Goal: Book appointment/travel/reservation

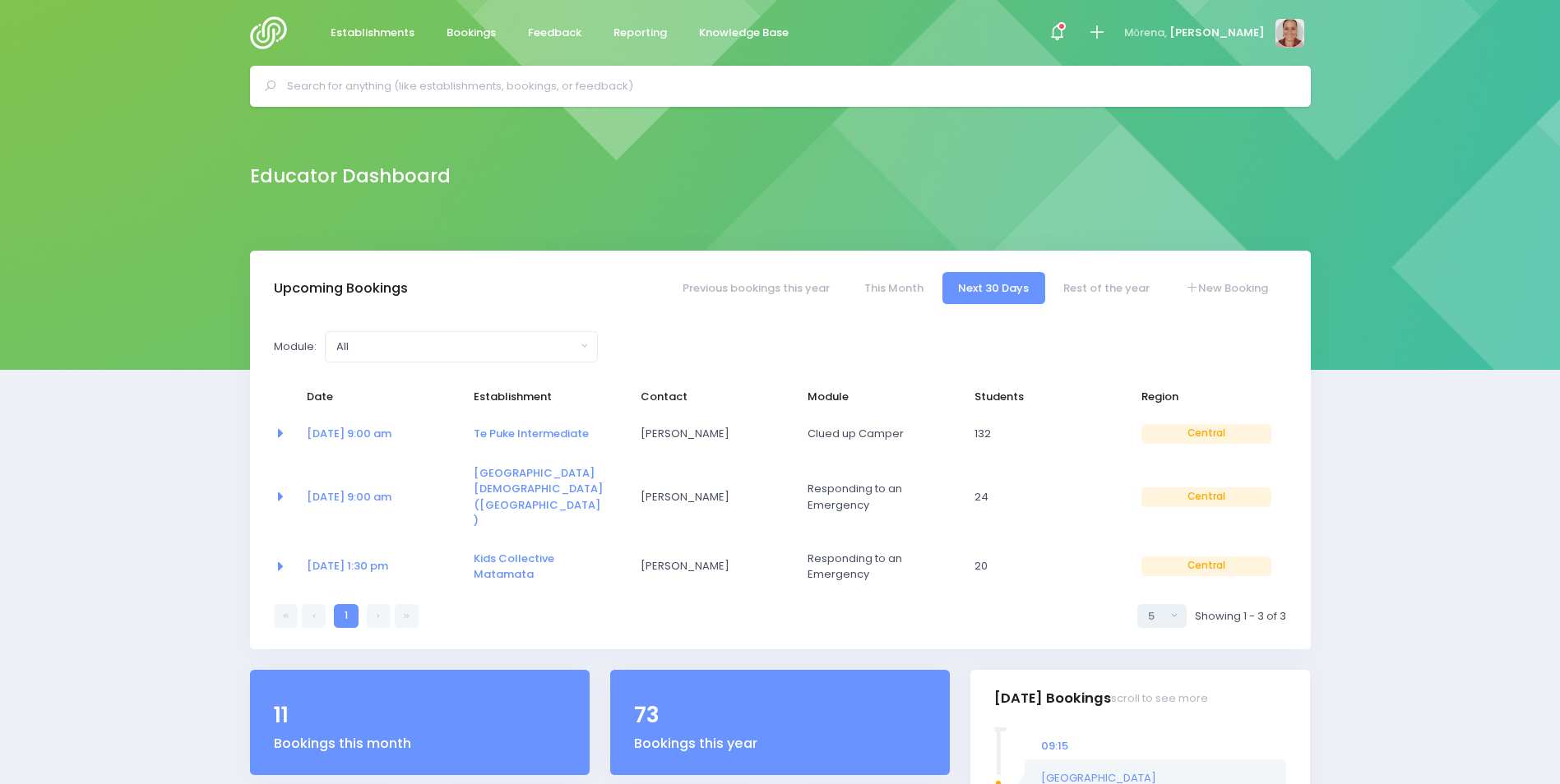
select select "5"
click at [388, 92] on input "text" at bounding box center [788, 87] width 1001 height 25
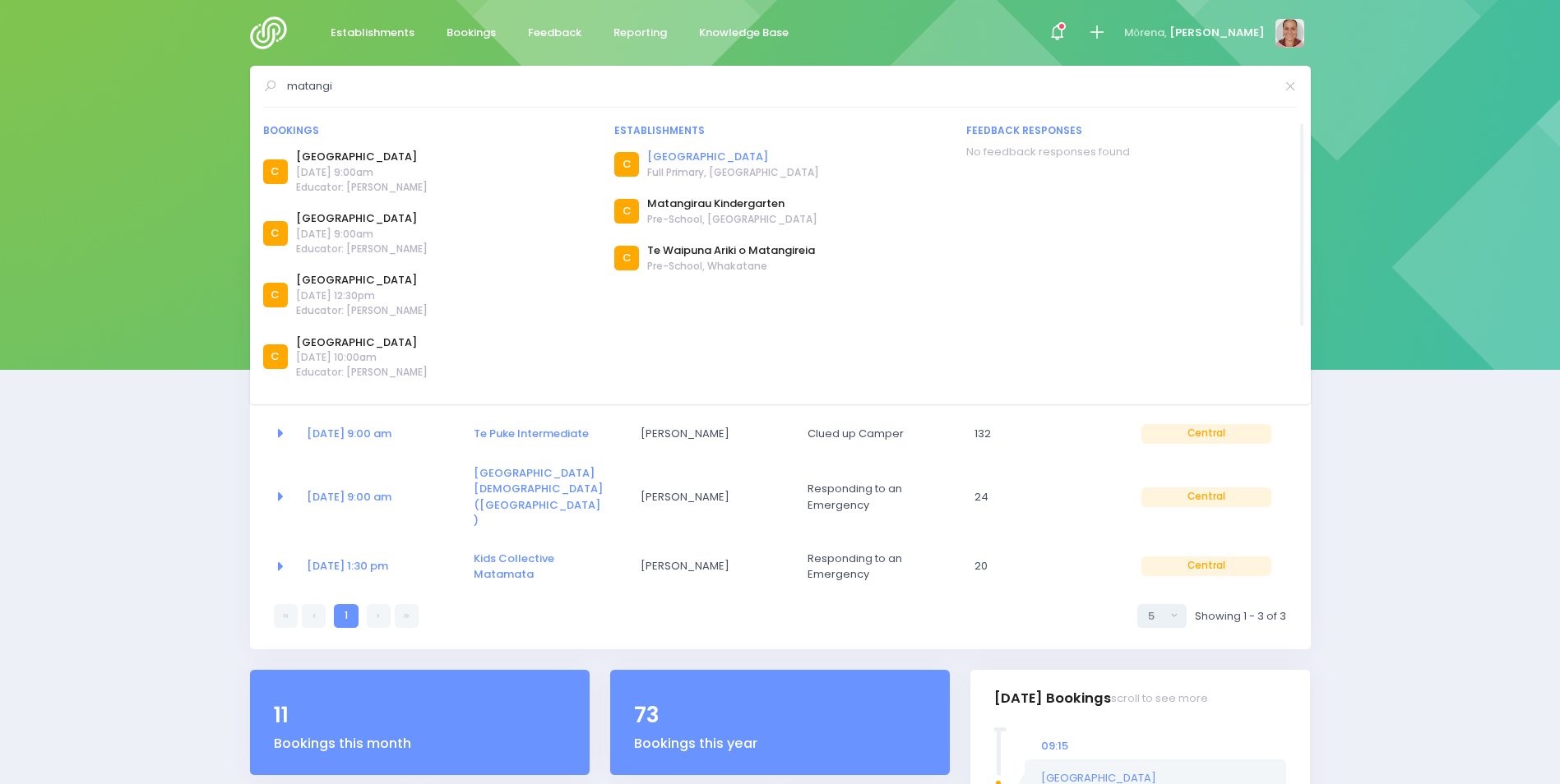
type input "matangi"
click at [675, 160] on link "[GEOGRAPHIC_DATA]" at bounding box center [733, 156] width 172 height 16
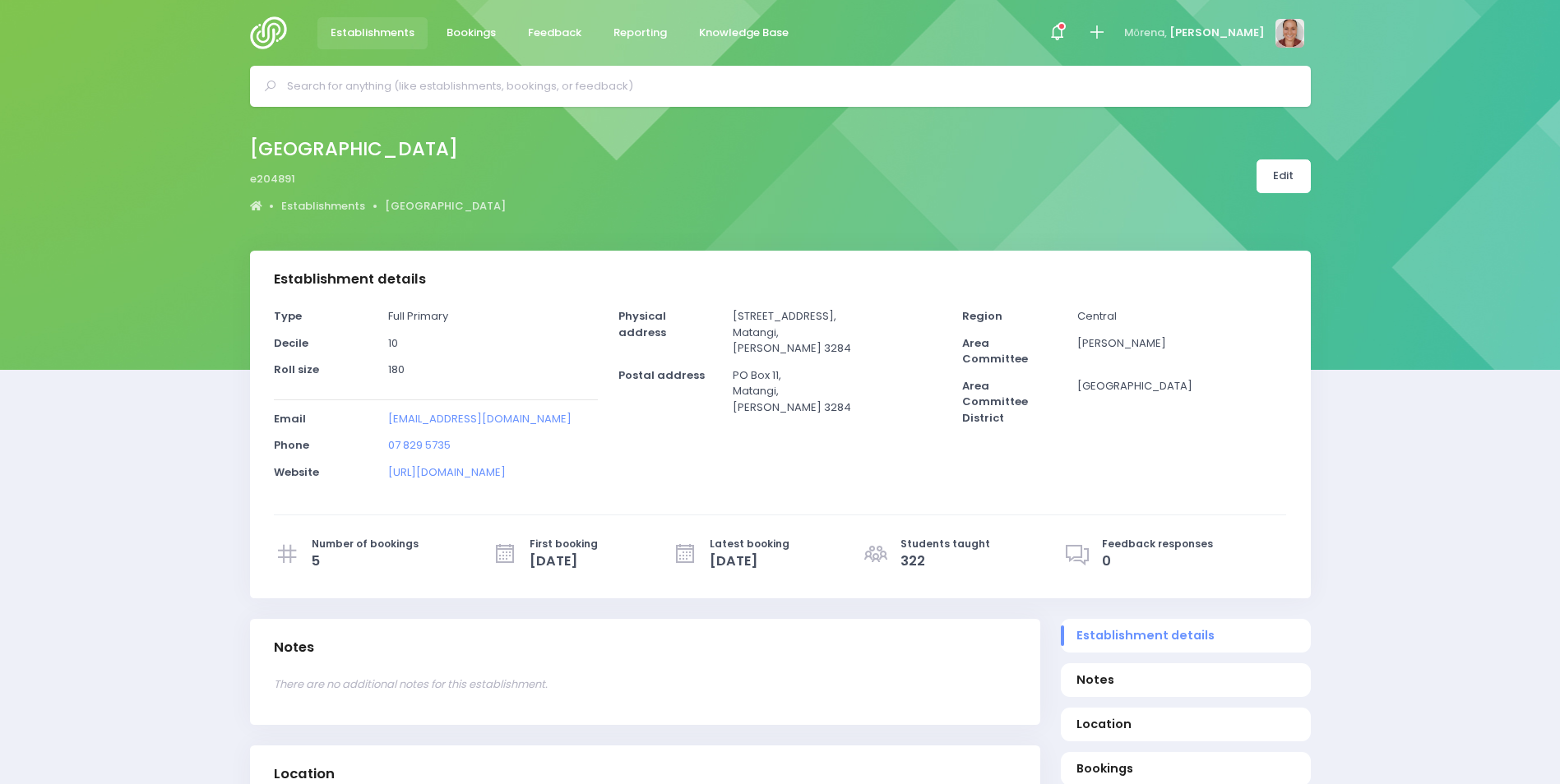
select select "5"
click at [1286, 173] on link "Edit" at bounding box center [1283, 176] width 54 height 33
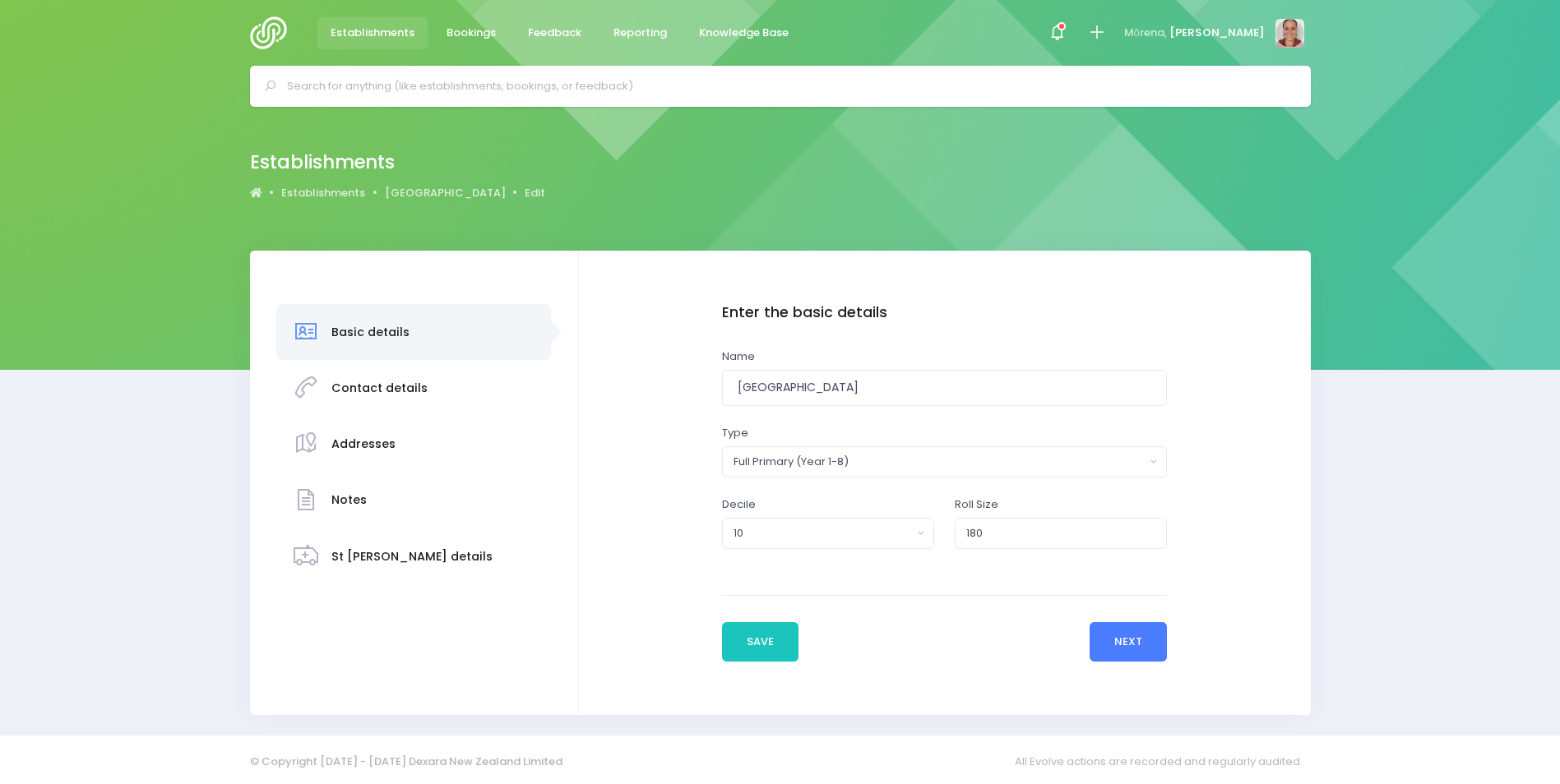
click at [1113, 633] on button "Next" at bounding box center [1129, 641] width 78 height 39
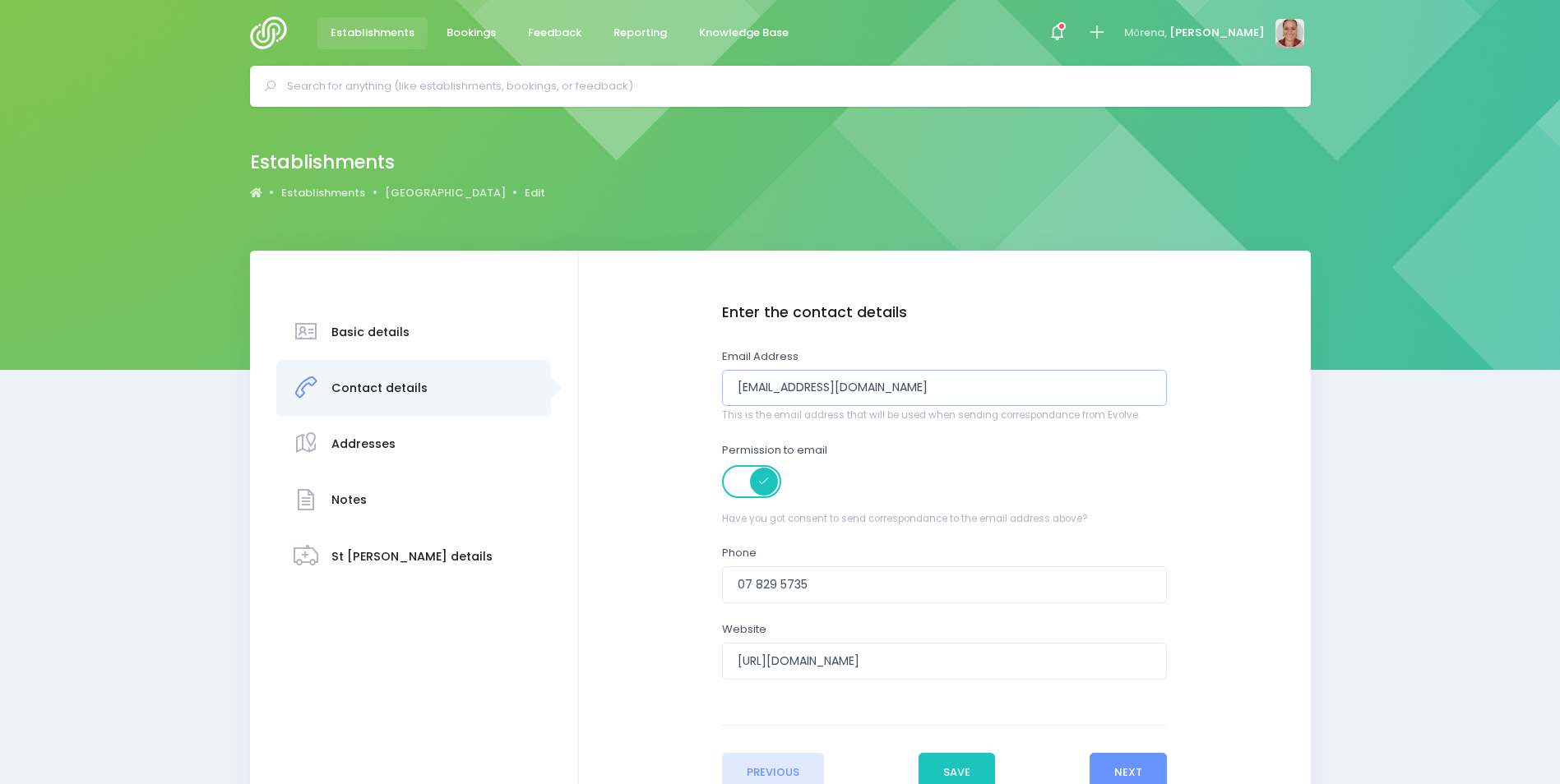
click at [974, 387] on input "[EMAIL_ADDRESS][DOMAIN_NAME]" at bounding box center [945, 388] width 445 height 37
drag, startPoint x: 1003, startPoint y: 392, endPoint x: 612, endPoint y: 376, distance: 391.3
click at [642, 380] on div "Enter the basic details Name Matangi School Type Casual-Education and Care Educ…" at bounding box center [945, 548] width 700 height 487
click at [1030, 387] on input "email" at bounding box center [945, 388] width 445 height 37
paste input "[EMAIL_ADDRESS][DOMAIN_NAME]"
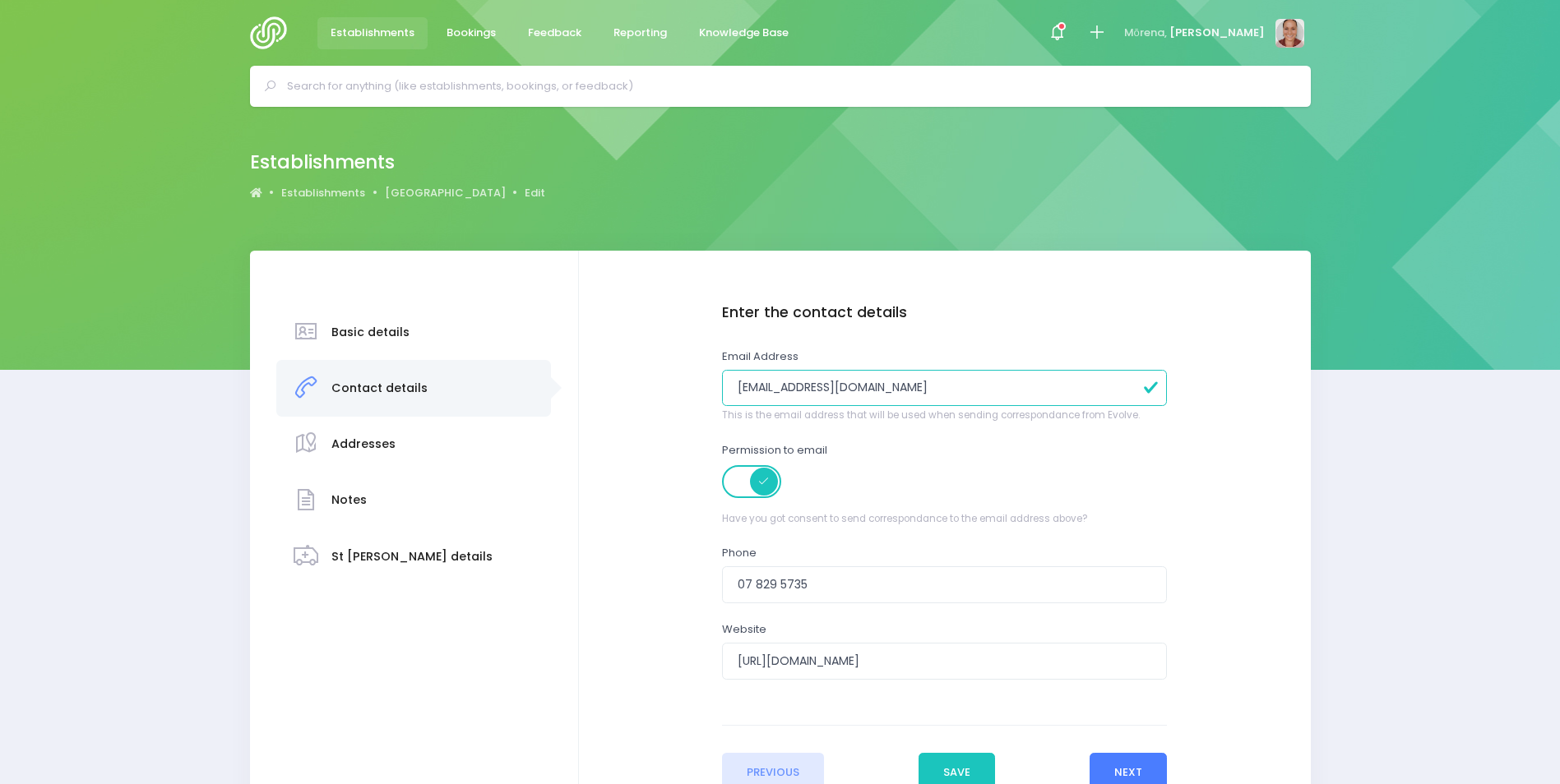
type input "[EMAIL_ADDRESS][DOMAIN_NAME]"
click at [1134, 767] on button "Next" at bounding box center [1129, 773] width 78 height 39
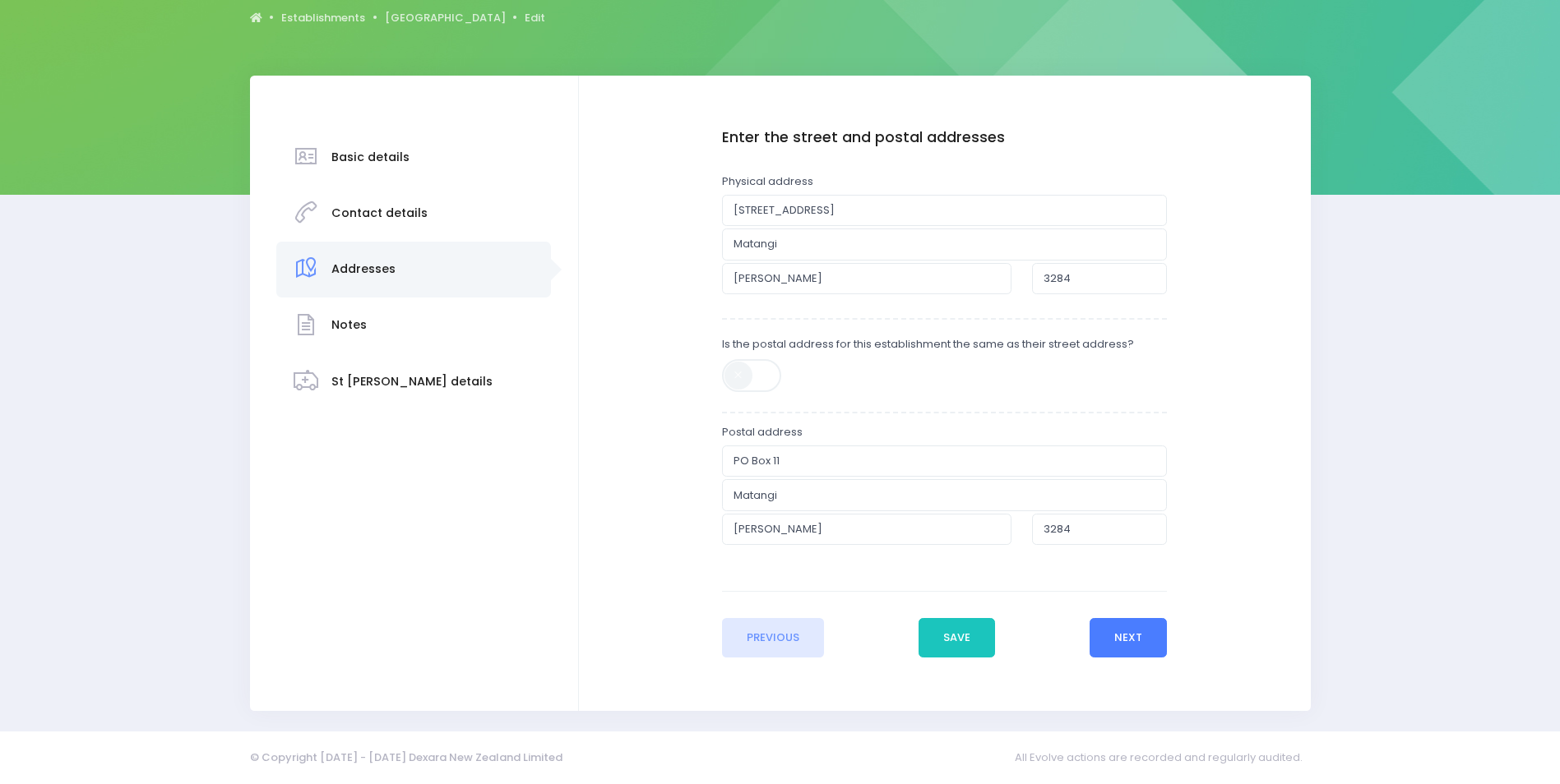
scroll to position [176, 0]
click at [1130, 604] on div "Previous Save Next" at bounding box center [945, 623] width 445 height 67
click at [1135, 629] on button "Next" at bounding box center [1129, 637] width 78 height 39
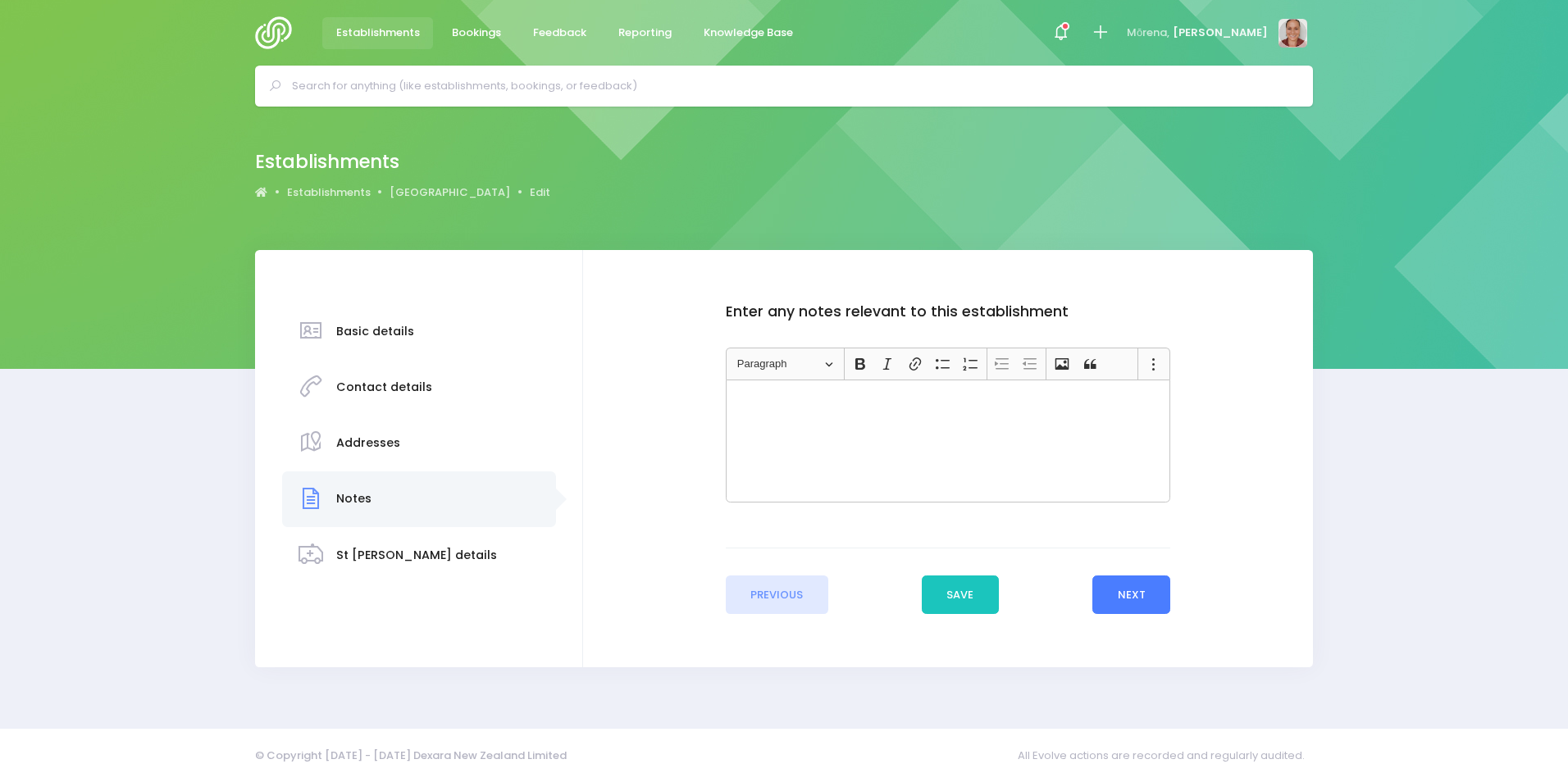
click at [1137, 604] on button "Next" at bounding box center [1131, 595] width 78 height 39
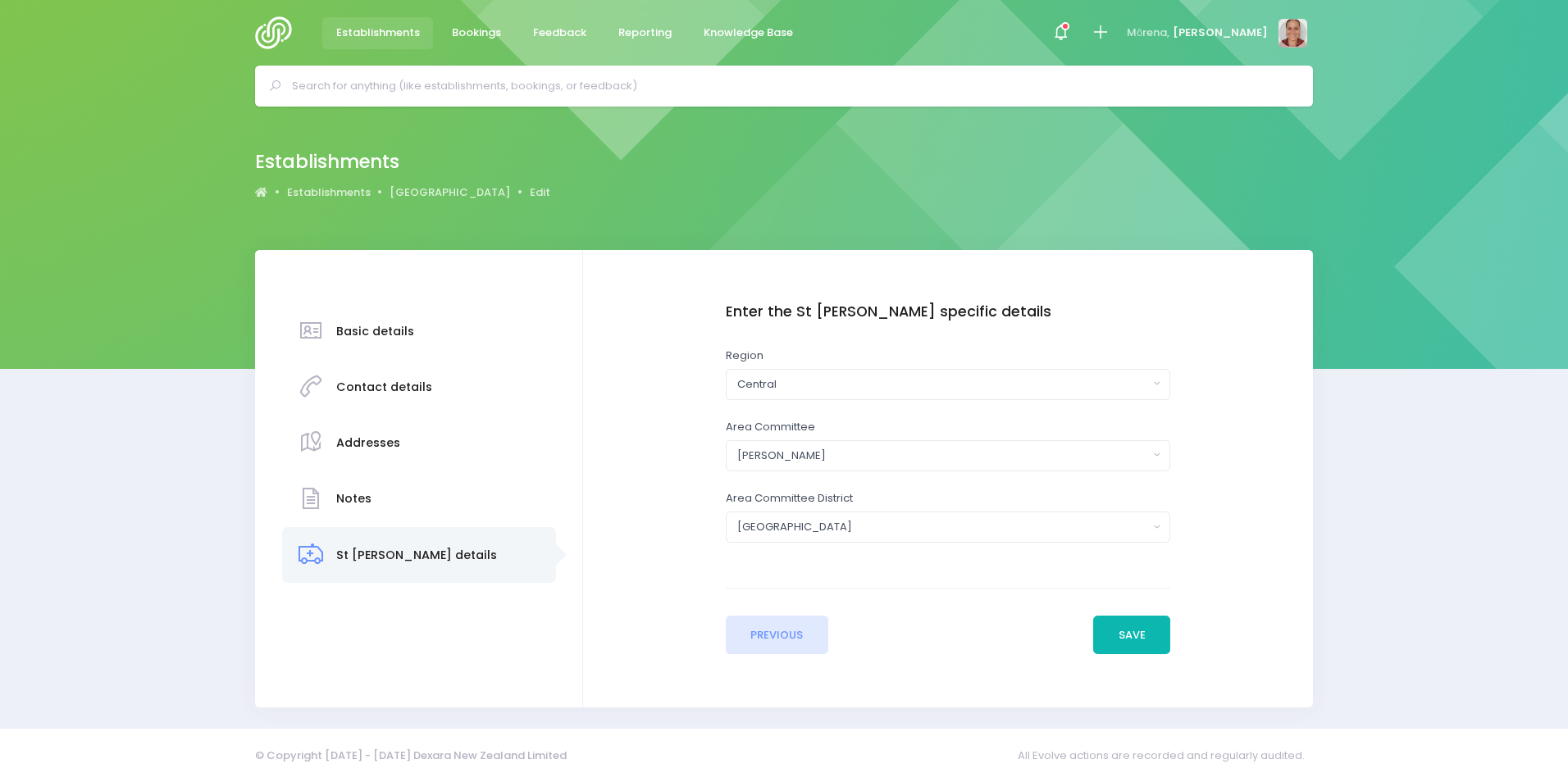
click at [1138, 631] on button "Save" at bounding box center [1131, 635] width 77 height 39
click at [427, 185] on link "[GEOGRAPHIC_DATA]" at bounding box center [449, 192] width 121 height 16
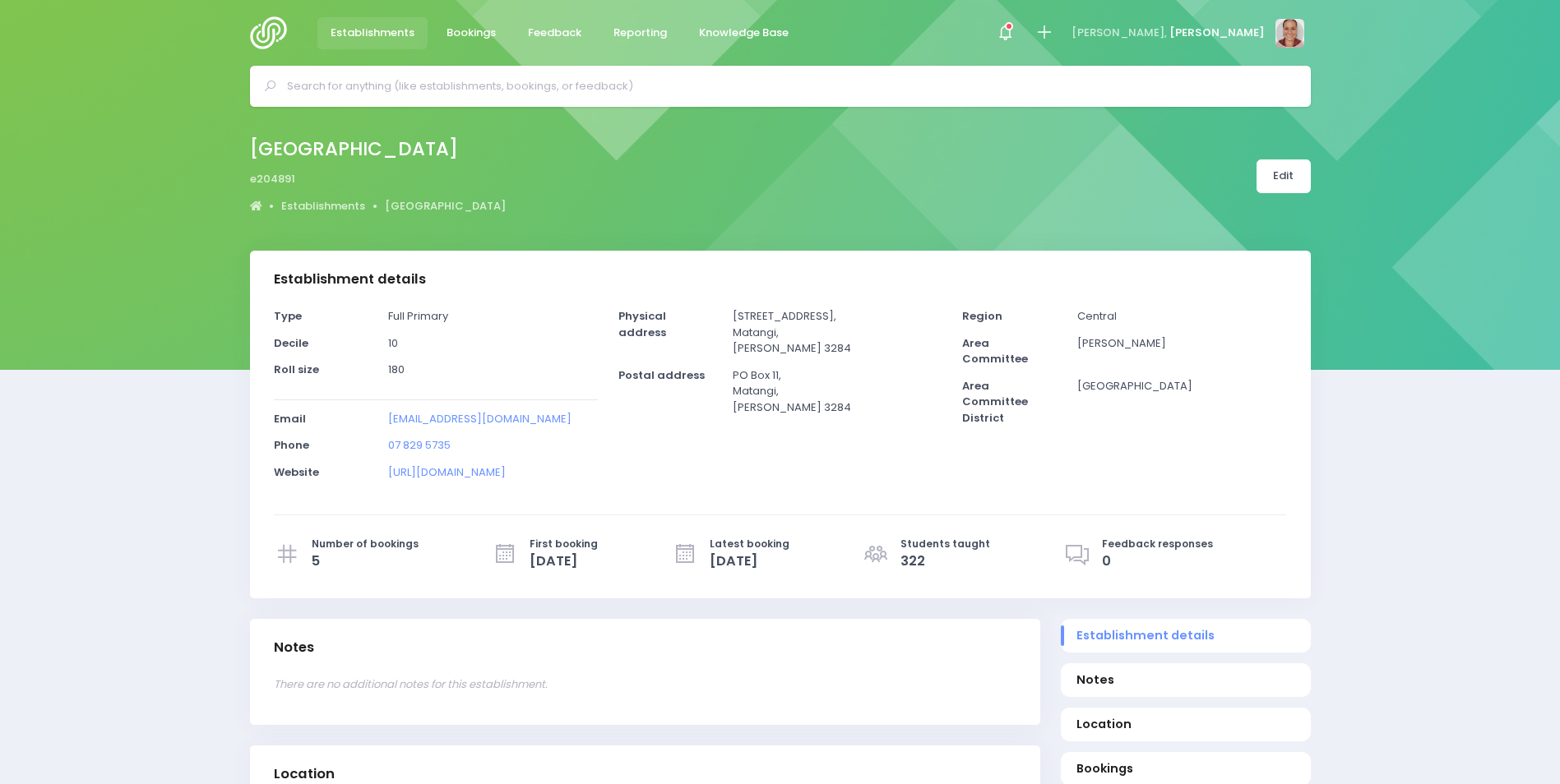
select select "5"
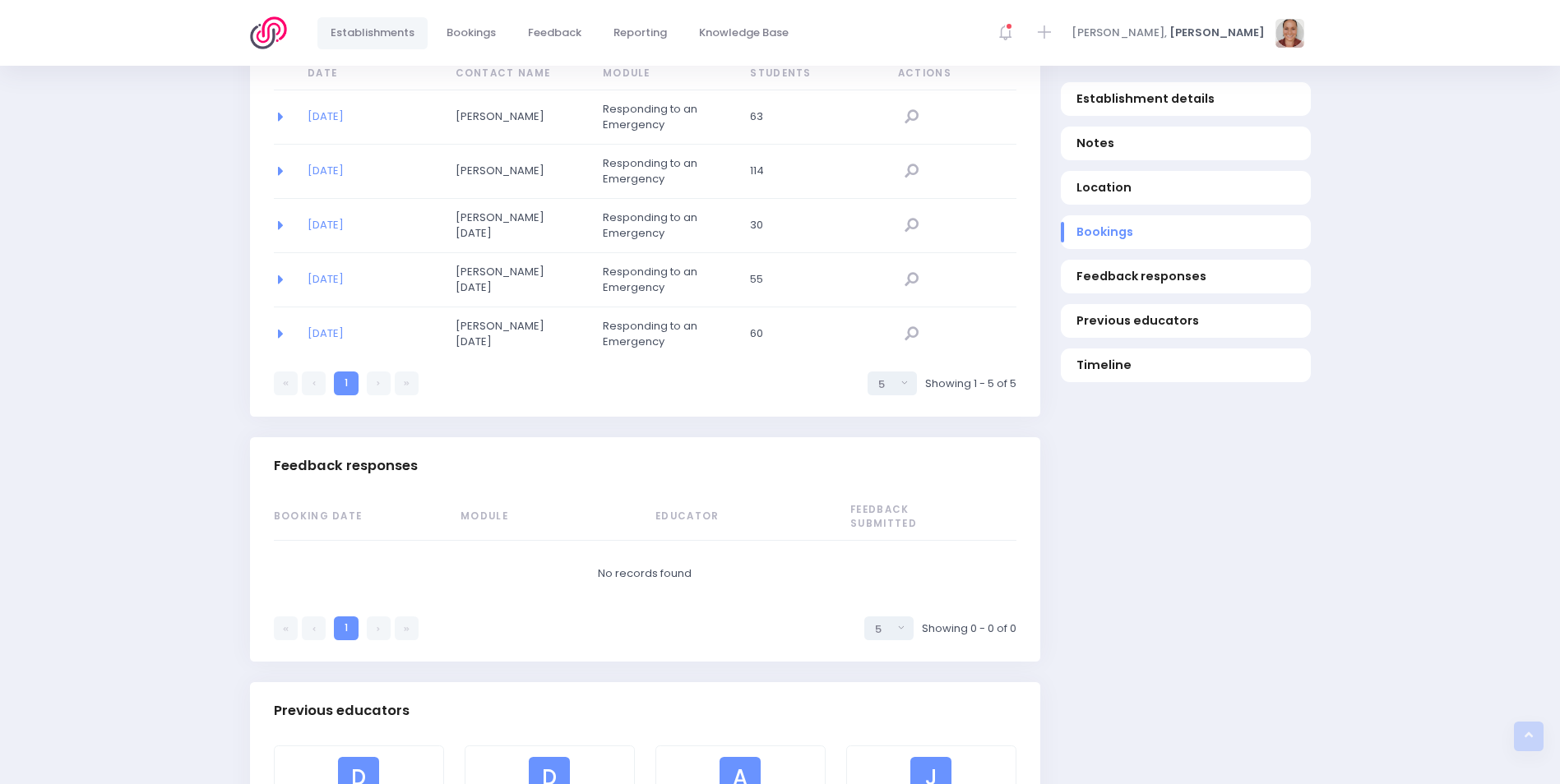
scroll to position [905, 0]
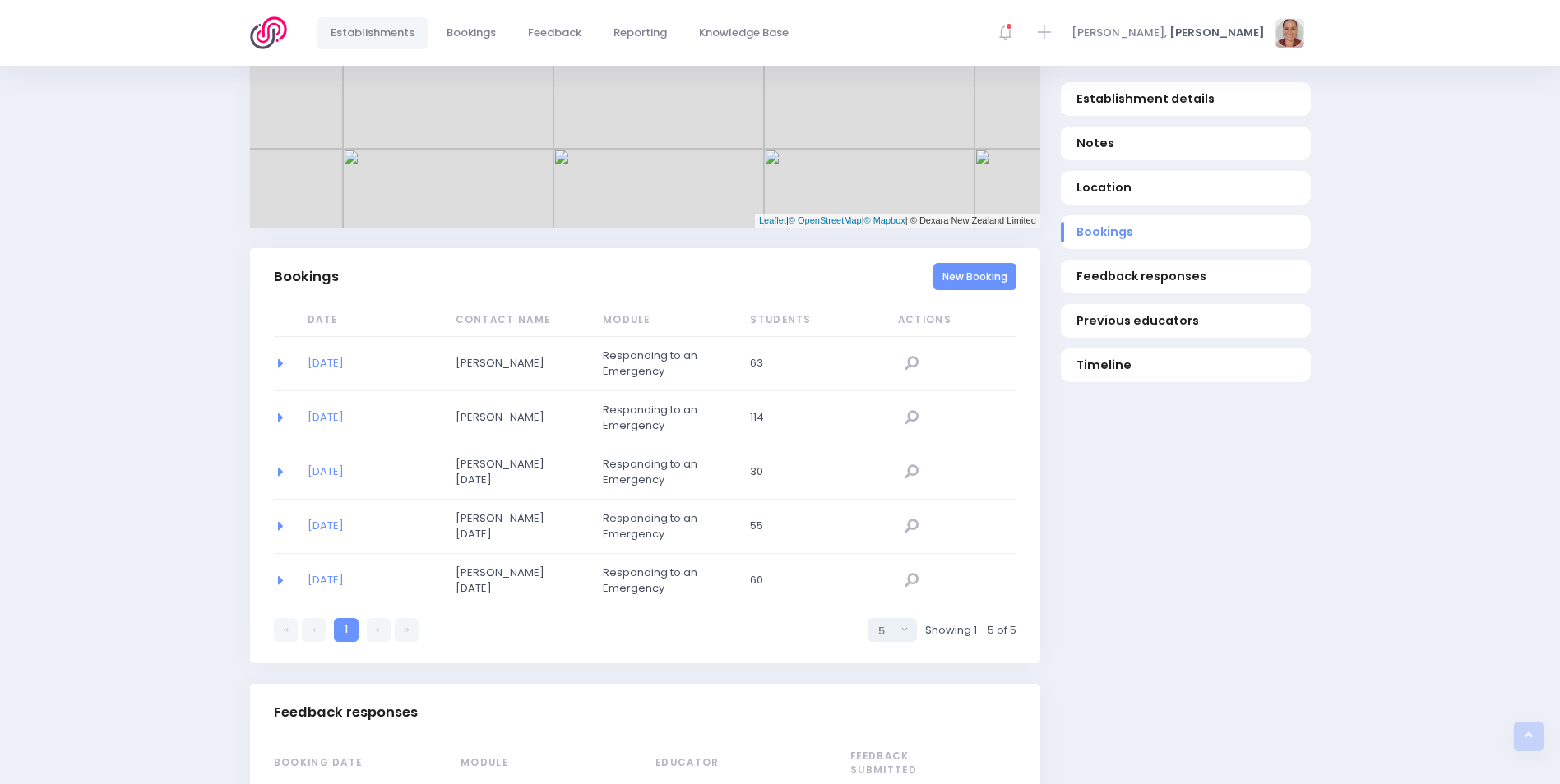
click at [989, 281] on link "New Booking" at bounding box center [975, 277] width 83 height 28
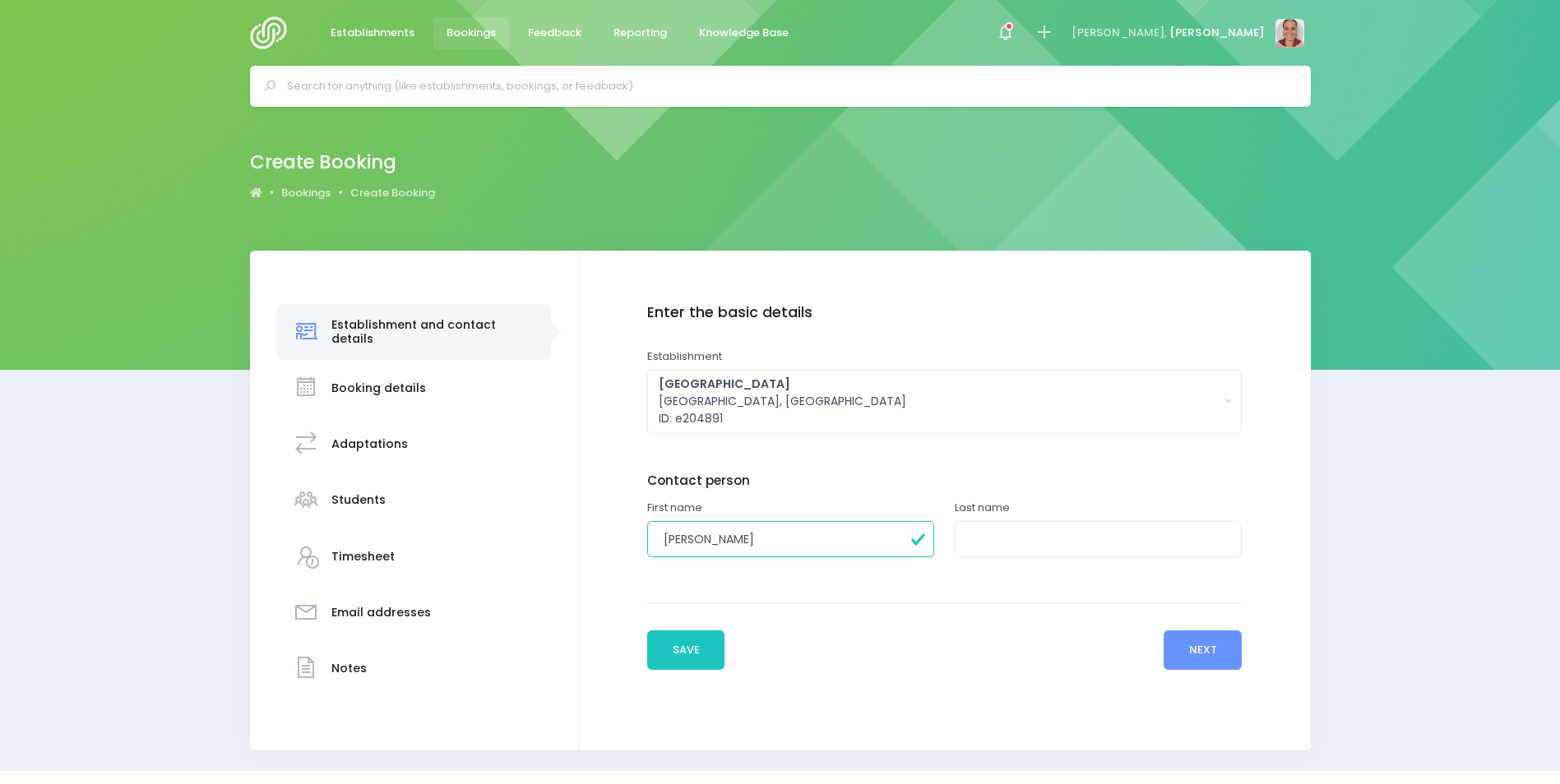
type input "Amelia"
click at [1113, 547] on input "text" at bounding box center [1098, 539] width 287 height 37
type input "Meertens"
click at [1212, 660] on button "Next" at bounding box center [1203, 650] width 78 height 39
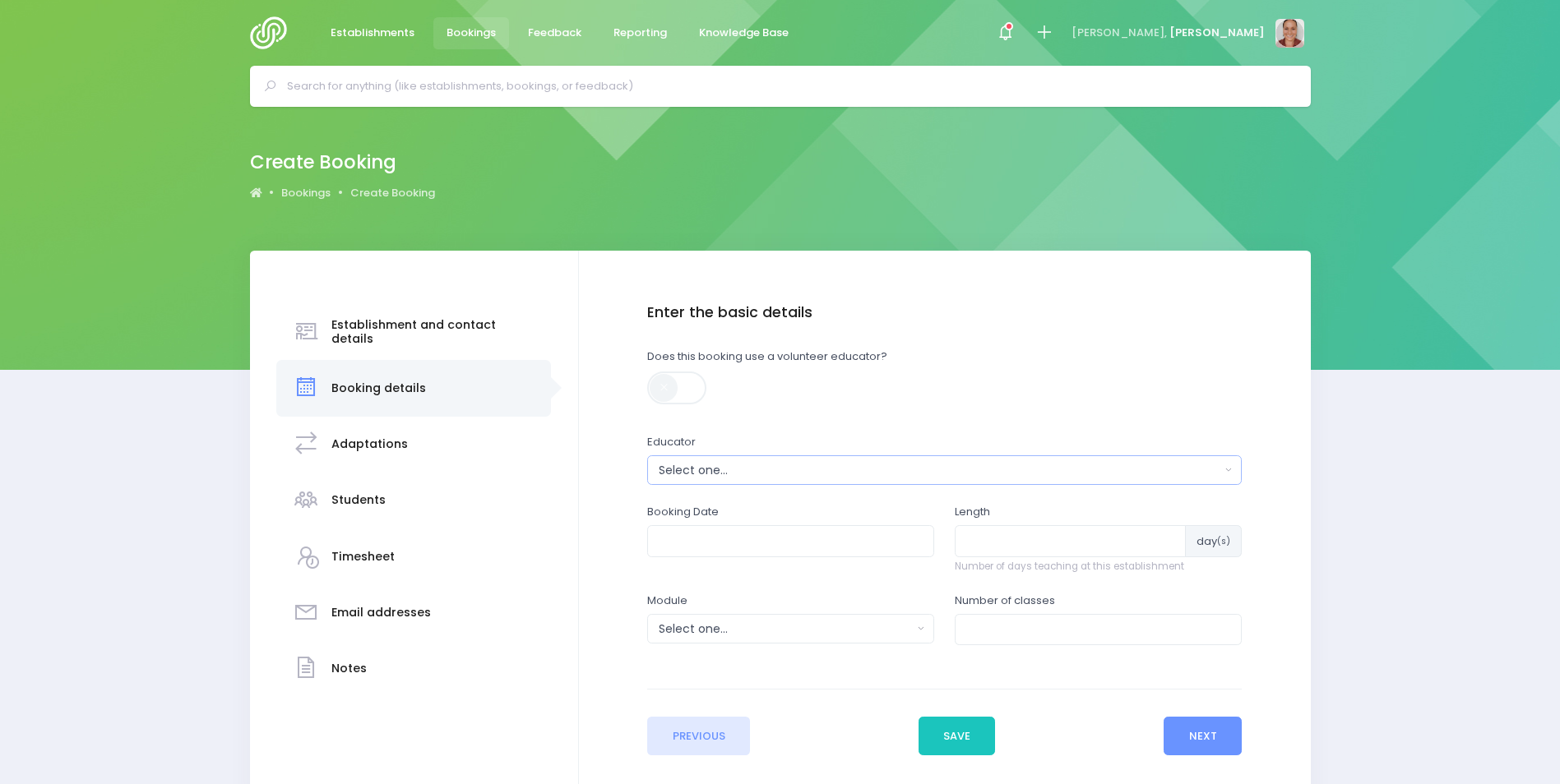
click at [868, 478] on div "Select one..." at bounding box center [938, 471] width 561 height 17
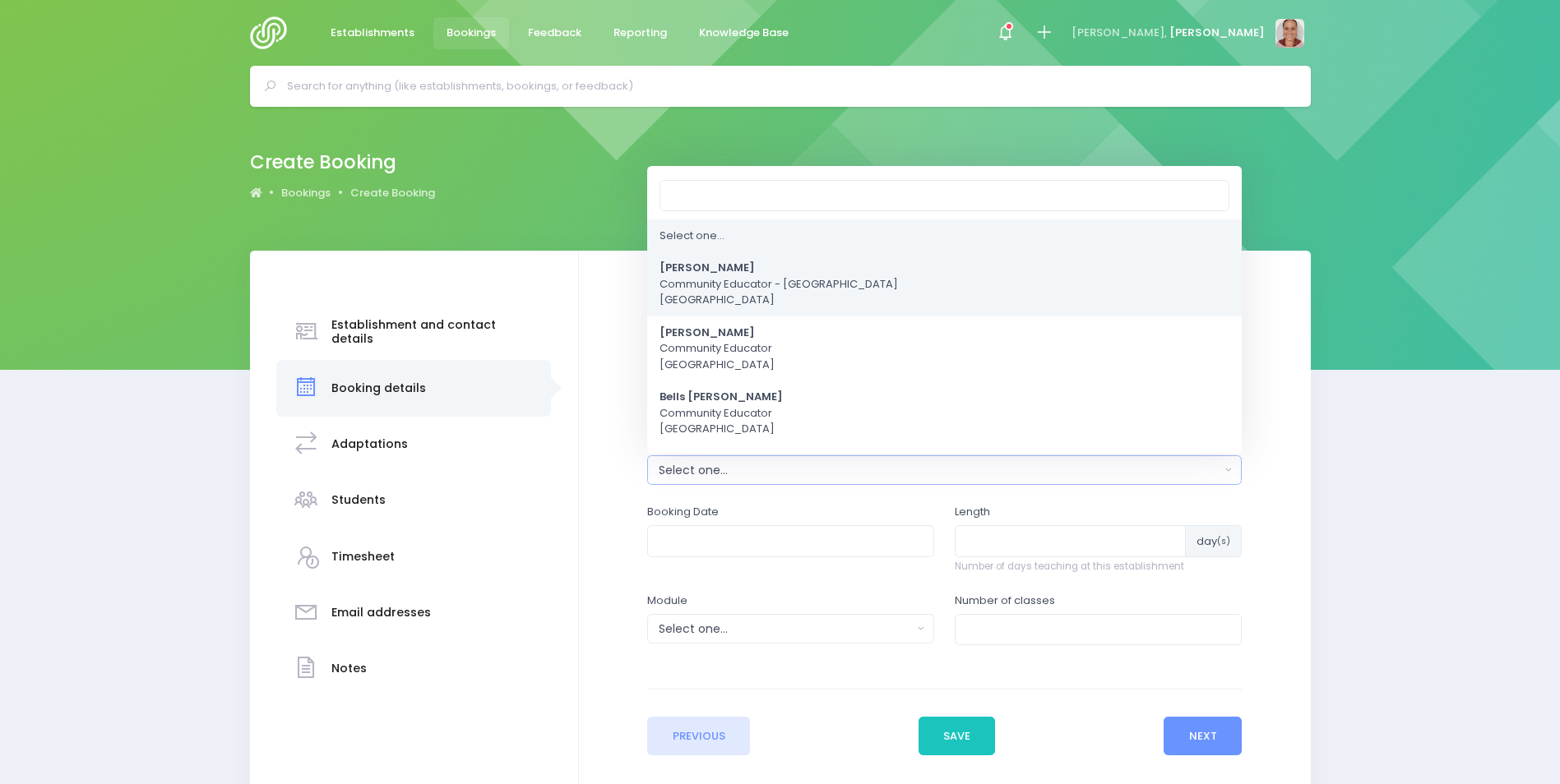
click at [810, 297] on span "Alicia Smale Community Educator - Waikato Central Region" at bounding box center [779, 284] width 239 height 49
select select "381987"
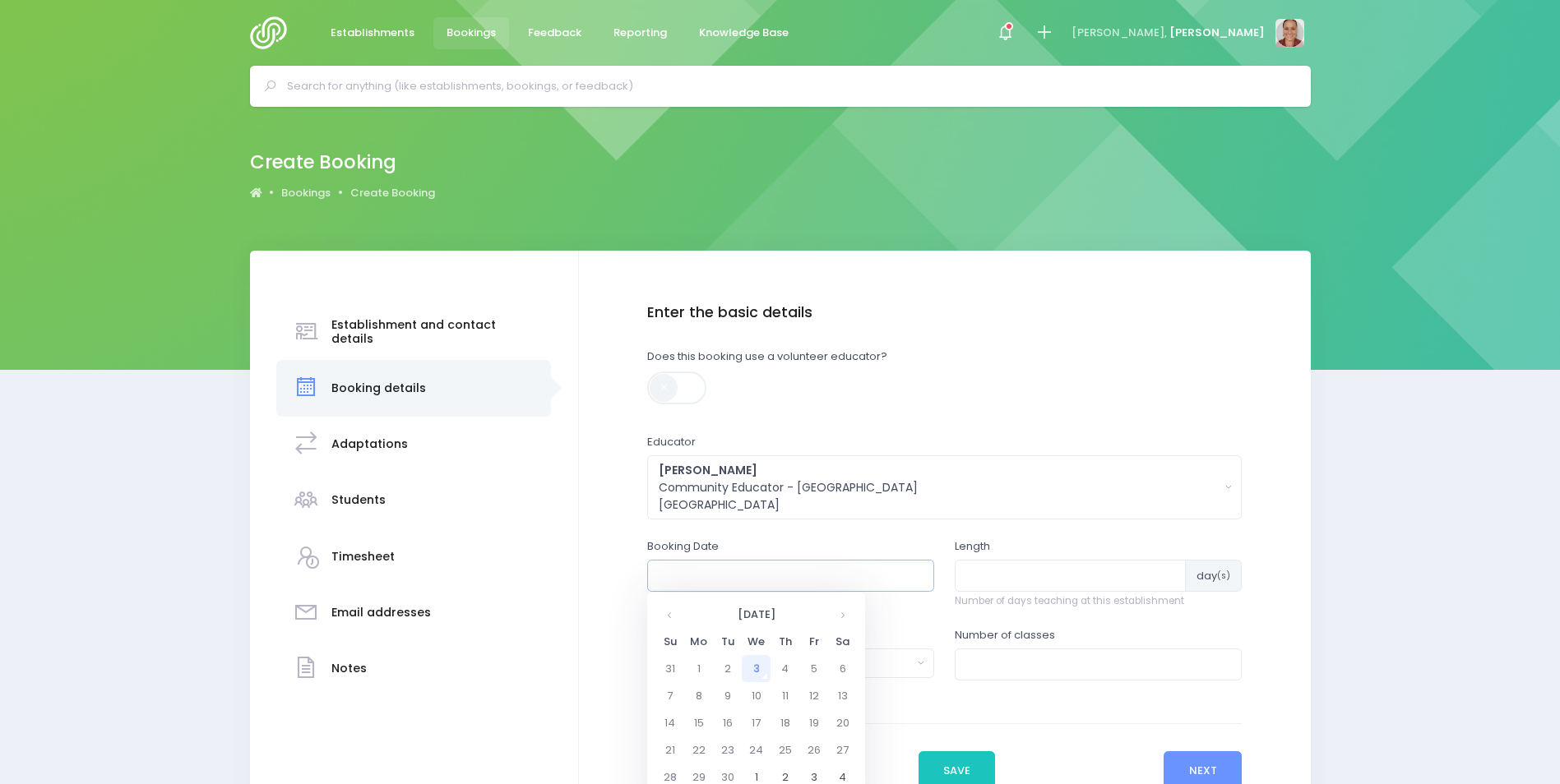
click at [759, 573] on input "text" at bounding box center [791, 576] width 287 height 31
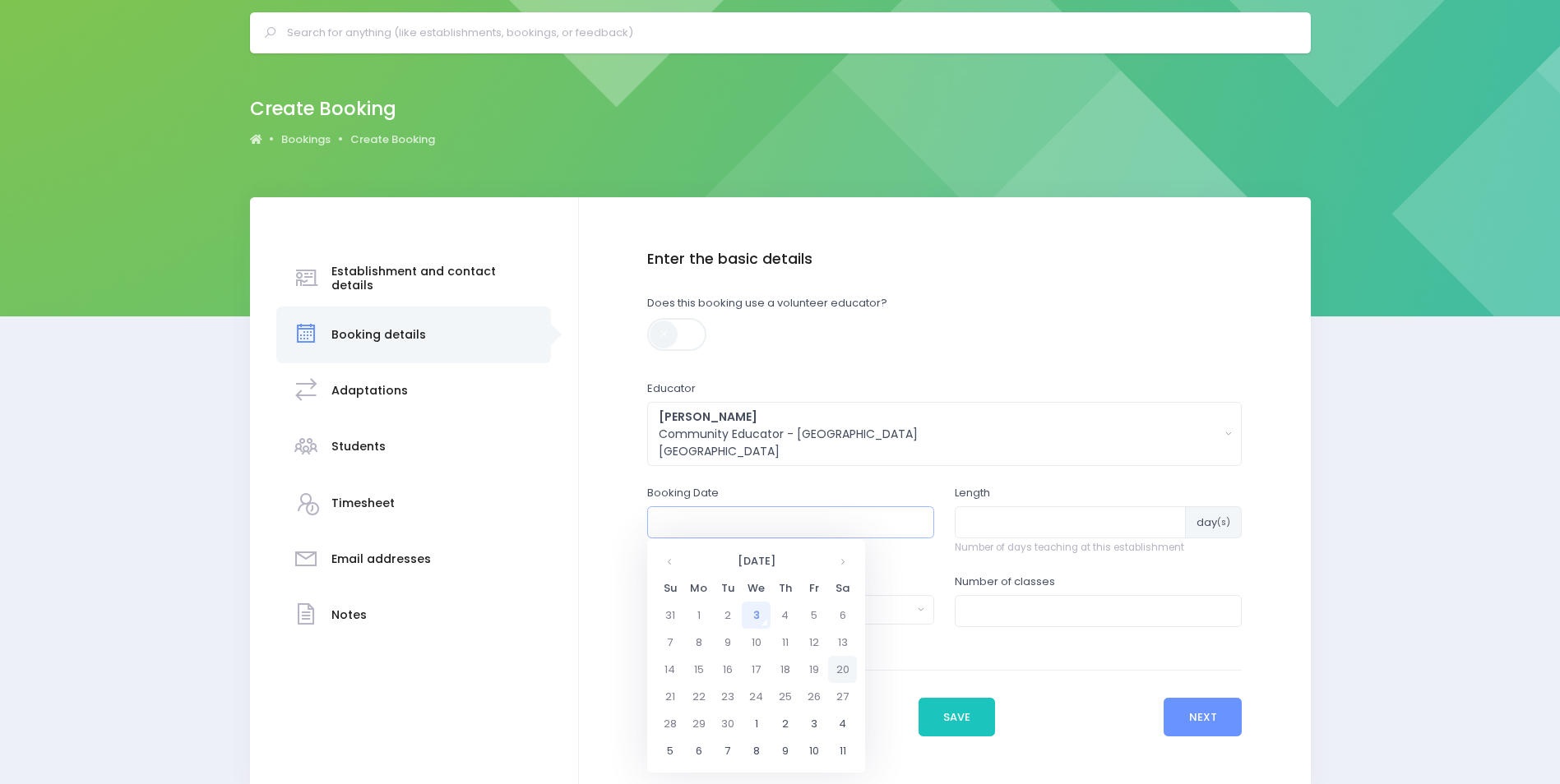
scroll to position [82, 0]
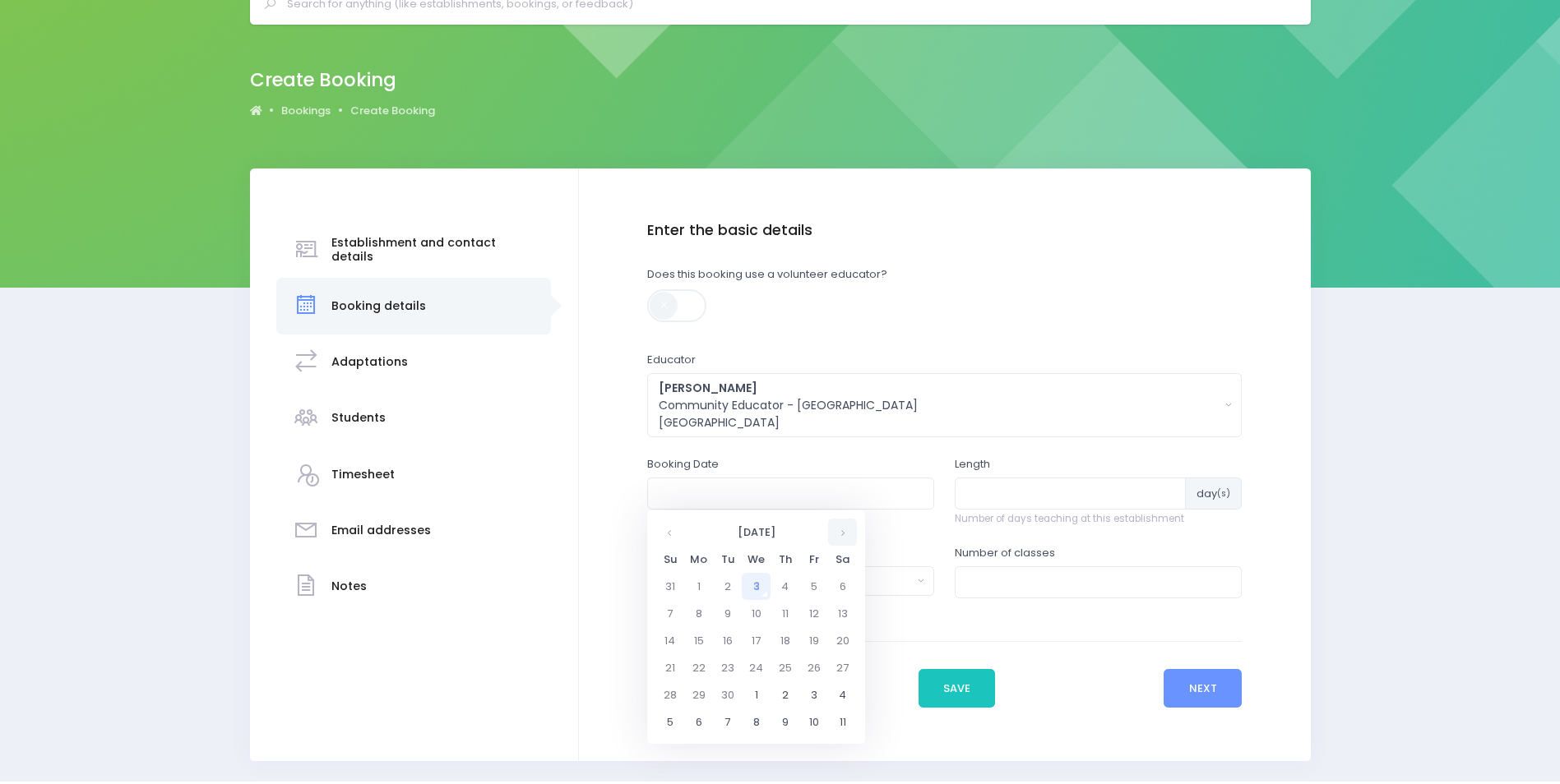
click at [847, 530] on th at bounding box center [842, 532] width 29 height 28
click at [700, 696] on td "24" at bounding box center [699, 695] width 29 height 28
click at [773, 606] on span "9" at bounding box center [773, 610] width 29 height 21
click at [686, 589] on span "9:00" at bounding box center [681, 584] width 46 height 21
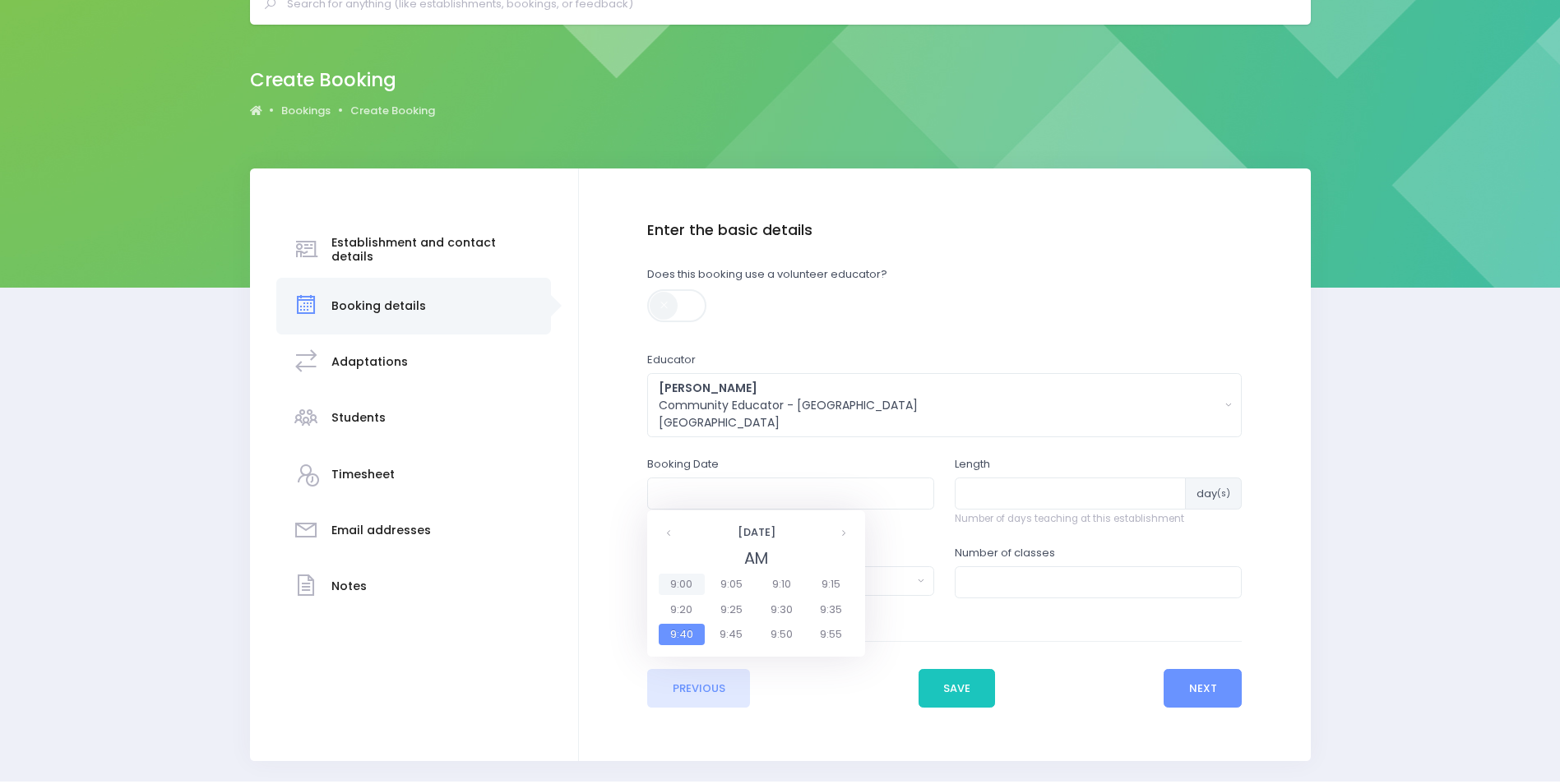
type input "24/11/2025 09:00 AM"
click at [997, 487] on input "number" at bounding box center [1070, 493] width 231 height 31
type input "2"
click at [851, 575] on div "Select one..." at bounding box center [785, 581] width 253 height 17
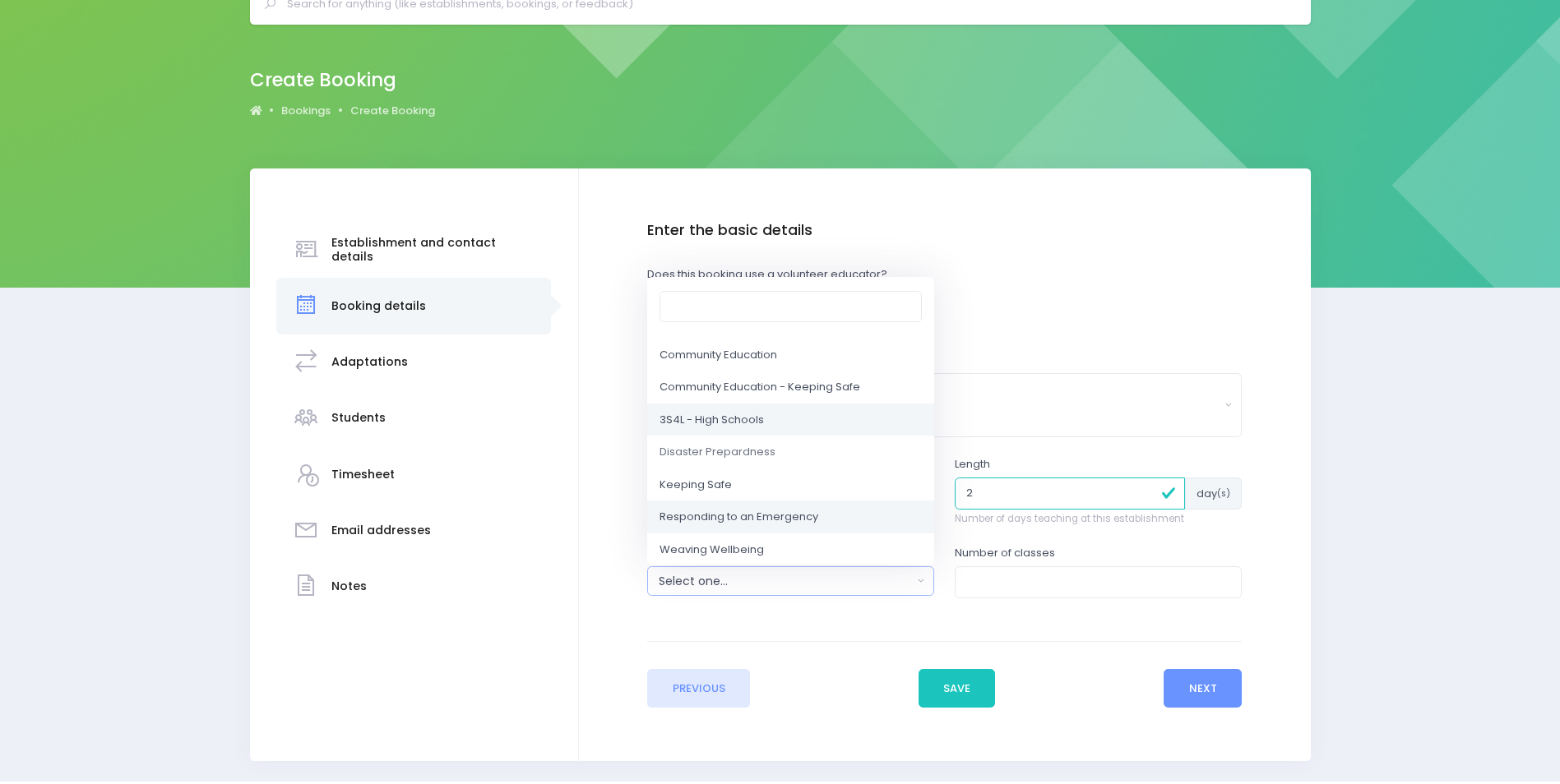
click at [738, 518] on span "Responding to an Emergency" at bounding box center [739, 518] width 159 height 16
select select "Responding to an Emergency"
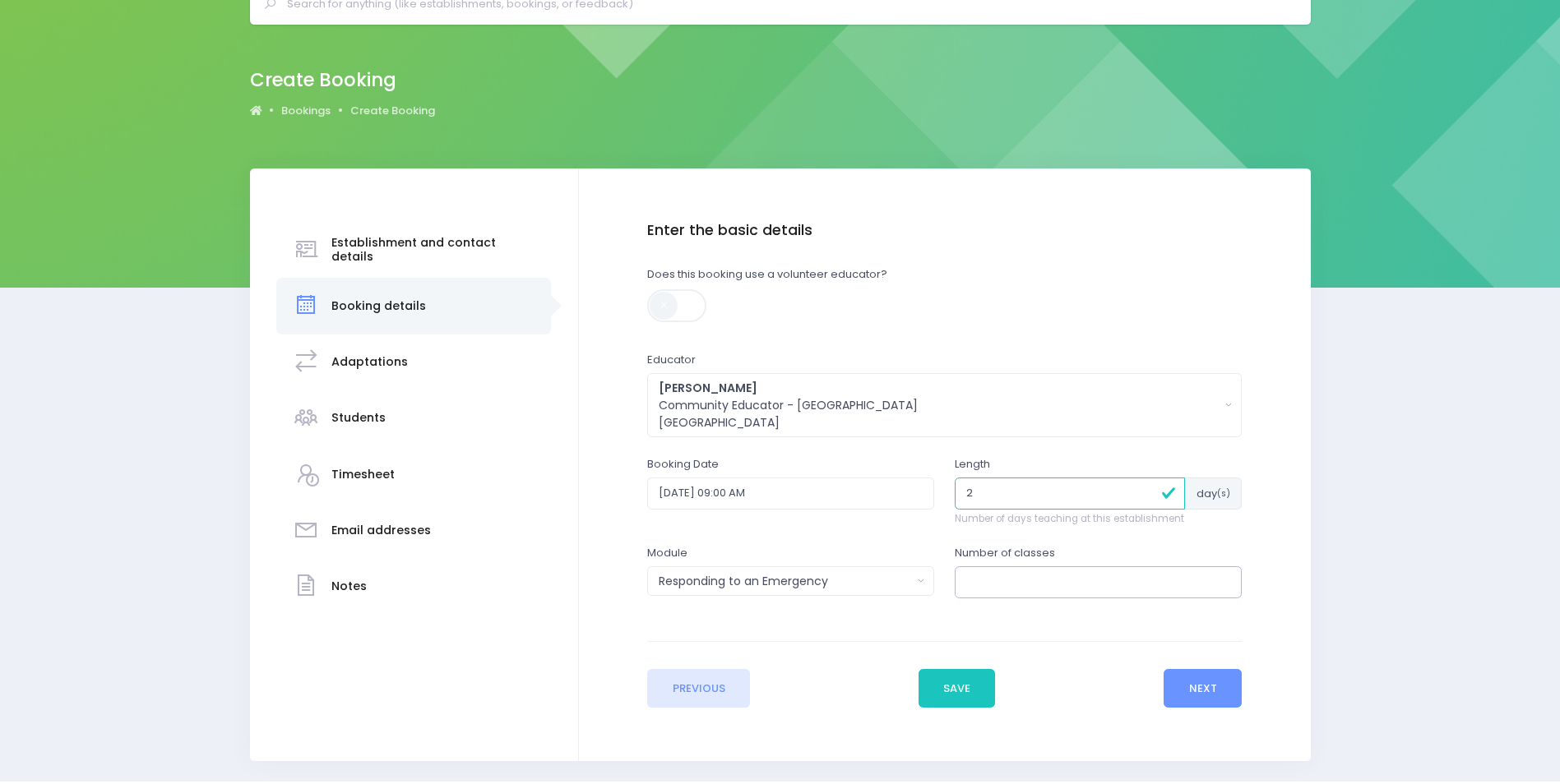
click at [1033, 578] on input "number" at bounding box center [1098, 581] width 287 height 31
type input "9"
click at [1188, 678] on button "Next" at bounding box center [1203, 688] width 78 height 39
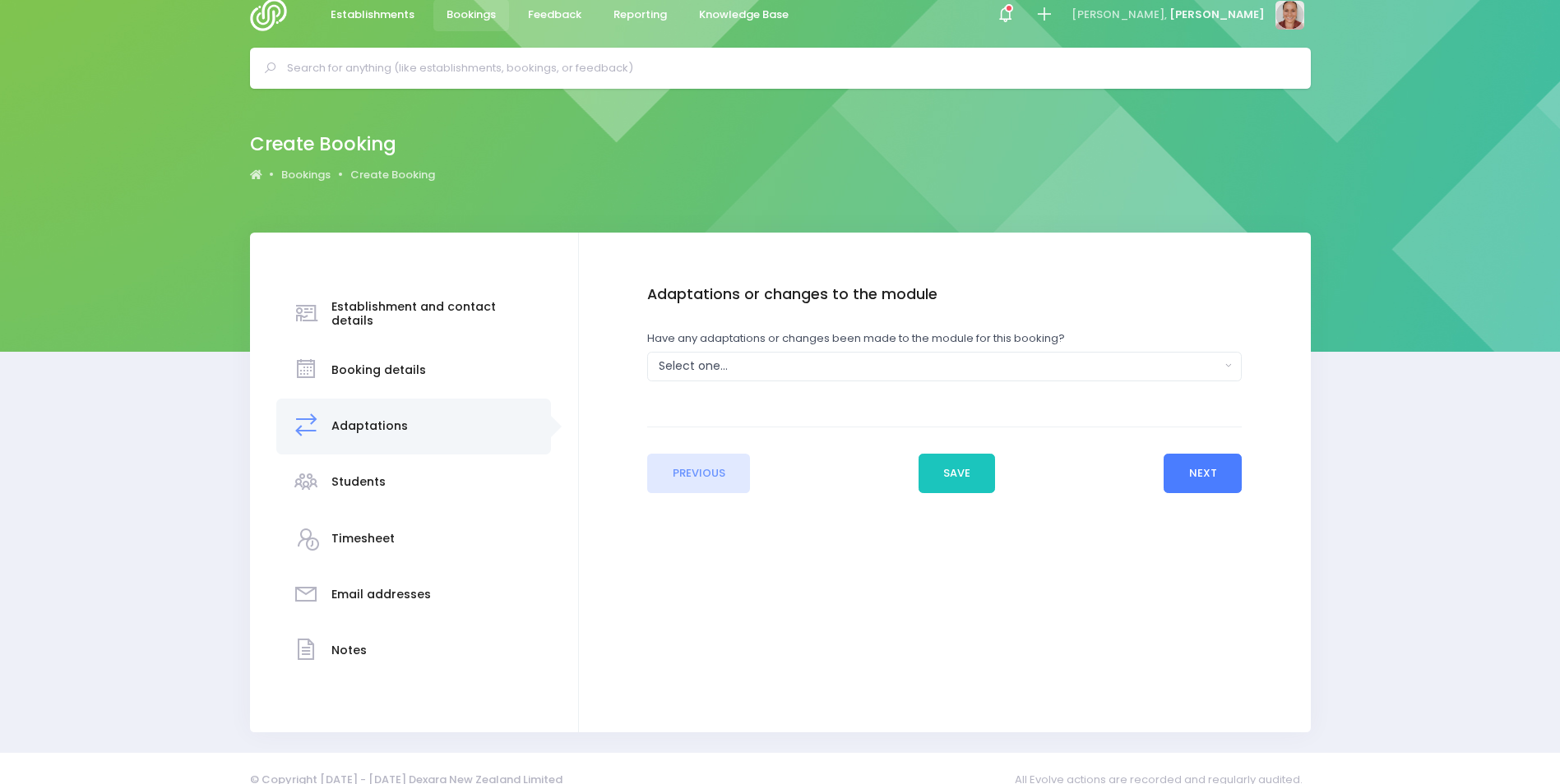
scroll to position [0, 0]
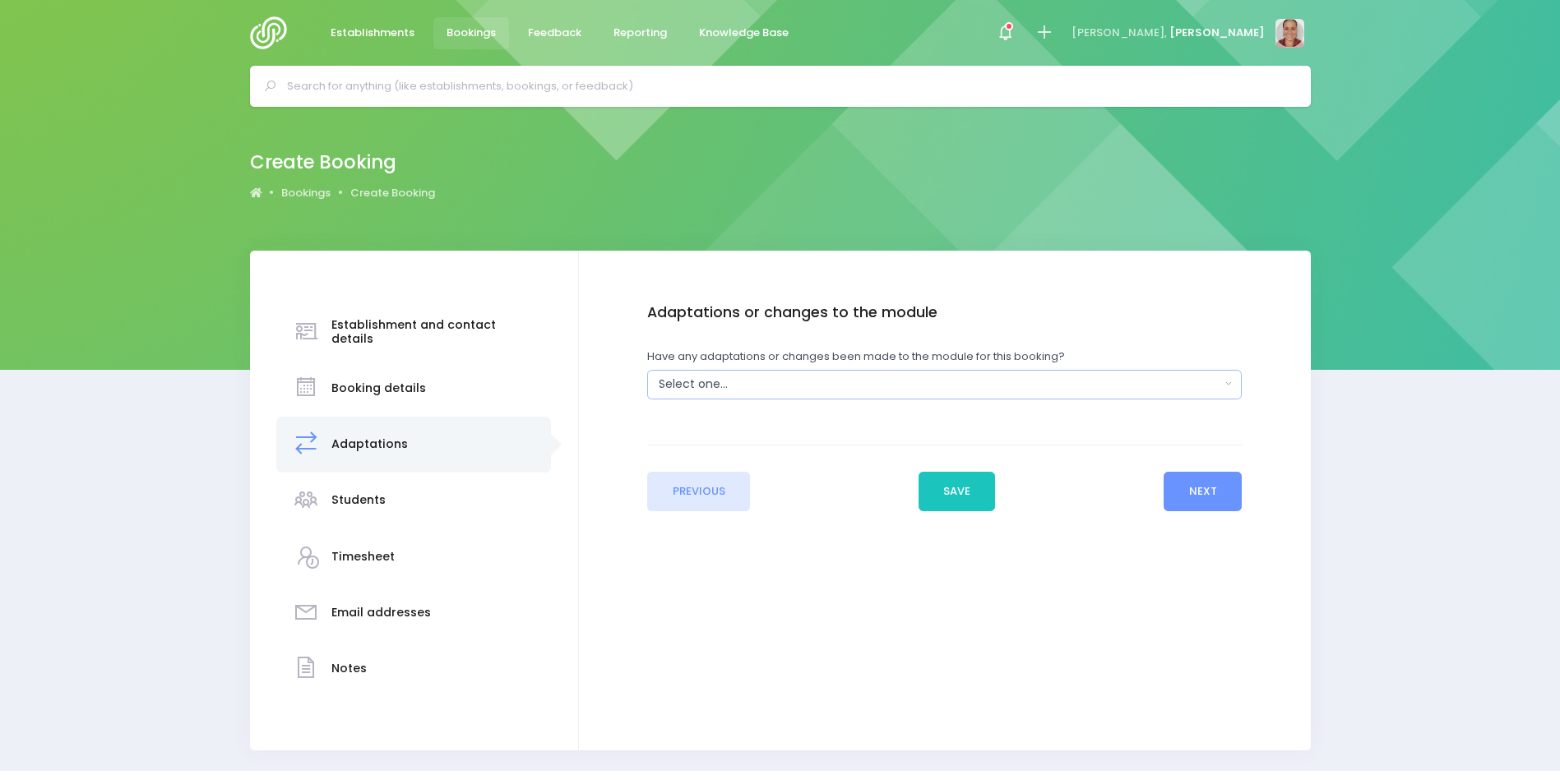
click at [774, 381] on div "Select one..." at bounding box center [938, 384] width 561 height 17
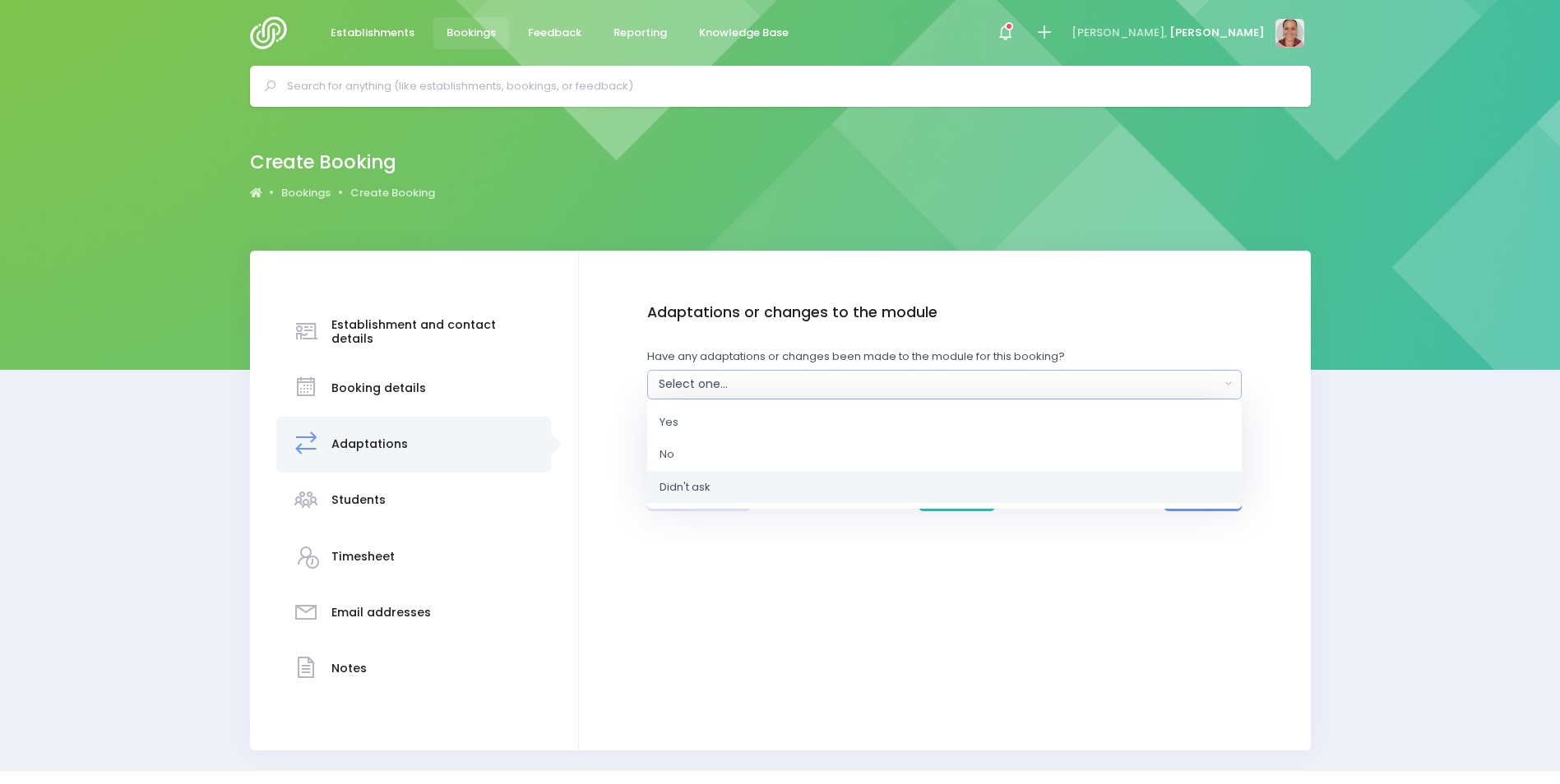
click at [742, 481] on link "Didn't ask" at bounding box center [944, 486] width 595 height 33
select select "Unknown"
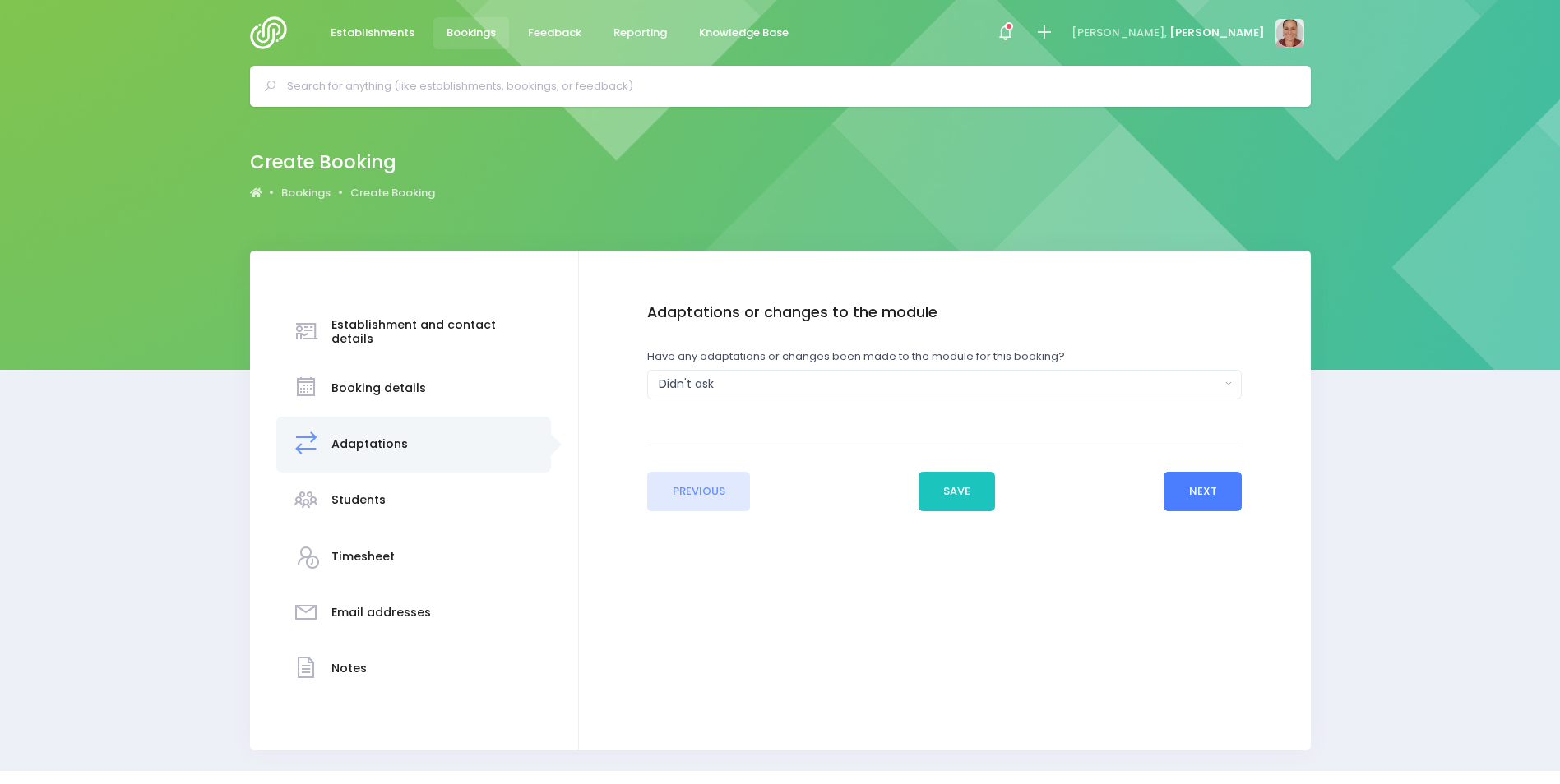
click at [1211, 489] on button "Next" at bounding box center [1203, 491] width 78 height 39
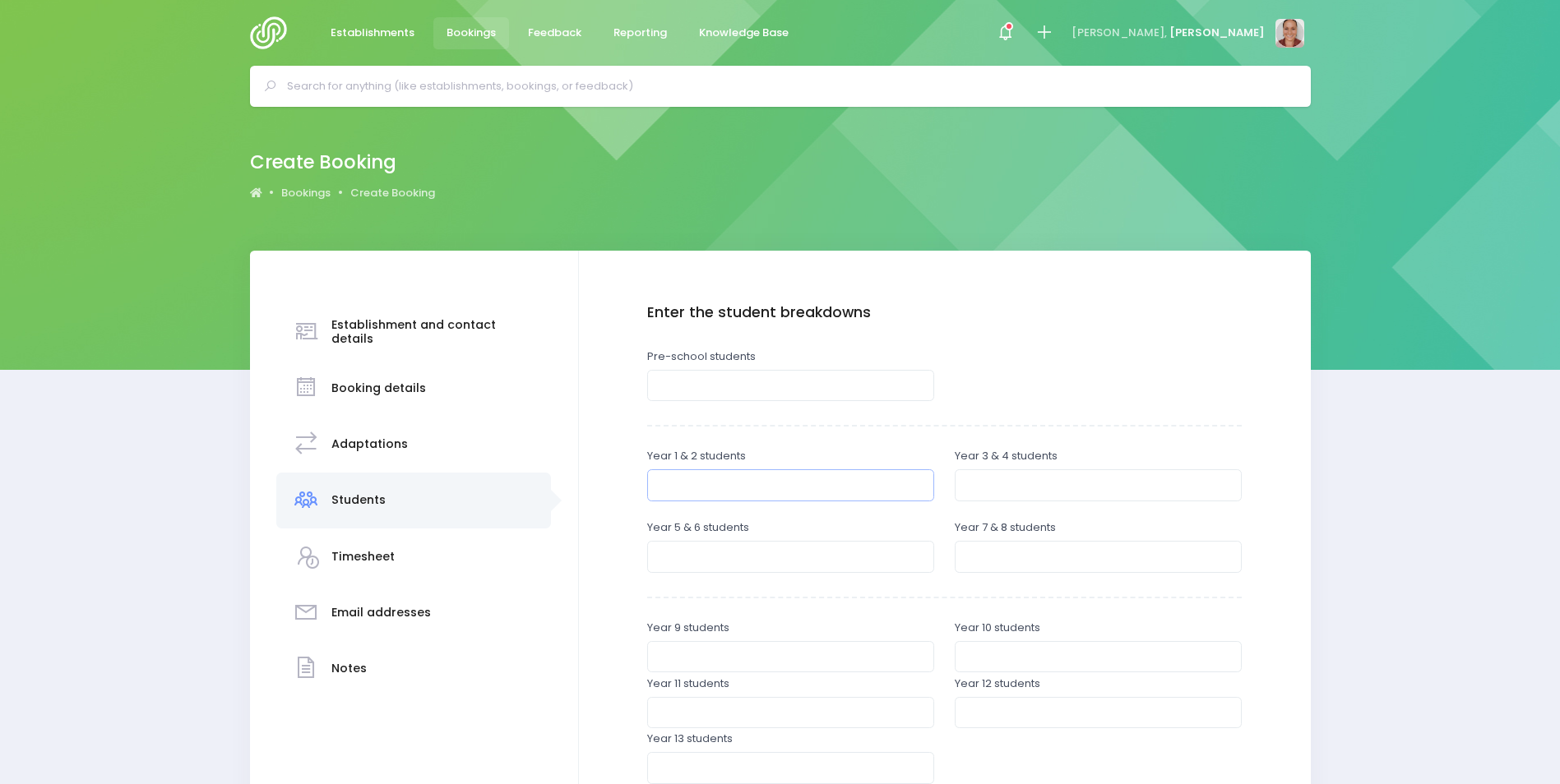
click at [736, 480] on input "number" at bounding box center [791, 484] width 287 height 31
type input "69"
click at [1196, 483] on input "number" at bounding box center [1098, 484] width 287 height 31
type input "49"
click at [877, 562] on input "number" at bounding box center [791, 557] width 287 height 31
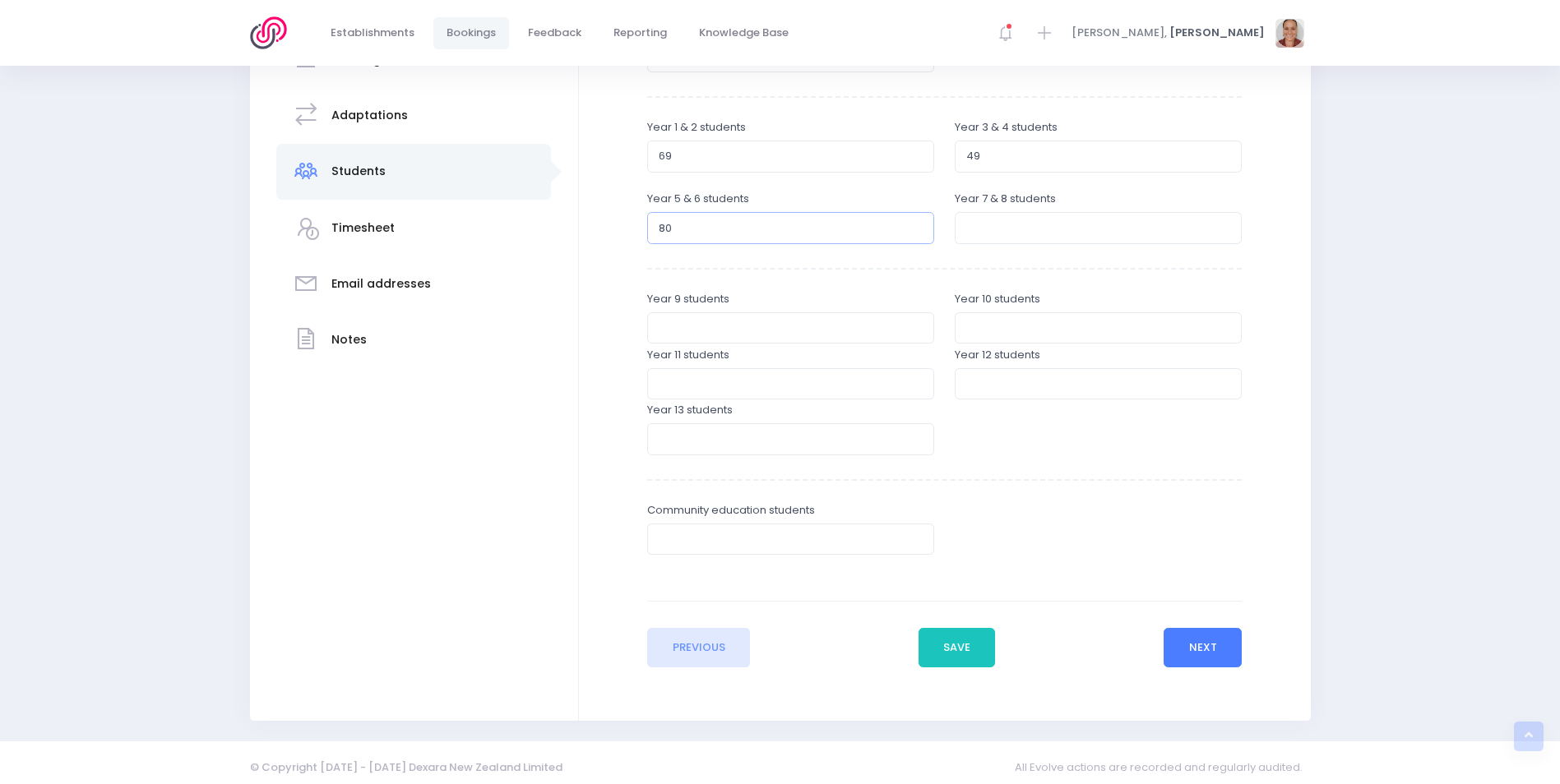
type input "80"
click at [1192, 651] on button "Next" at bounding box center [1203, 647] width 78 height 39
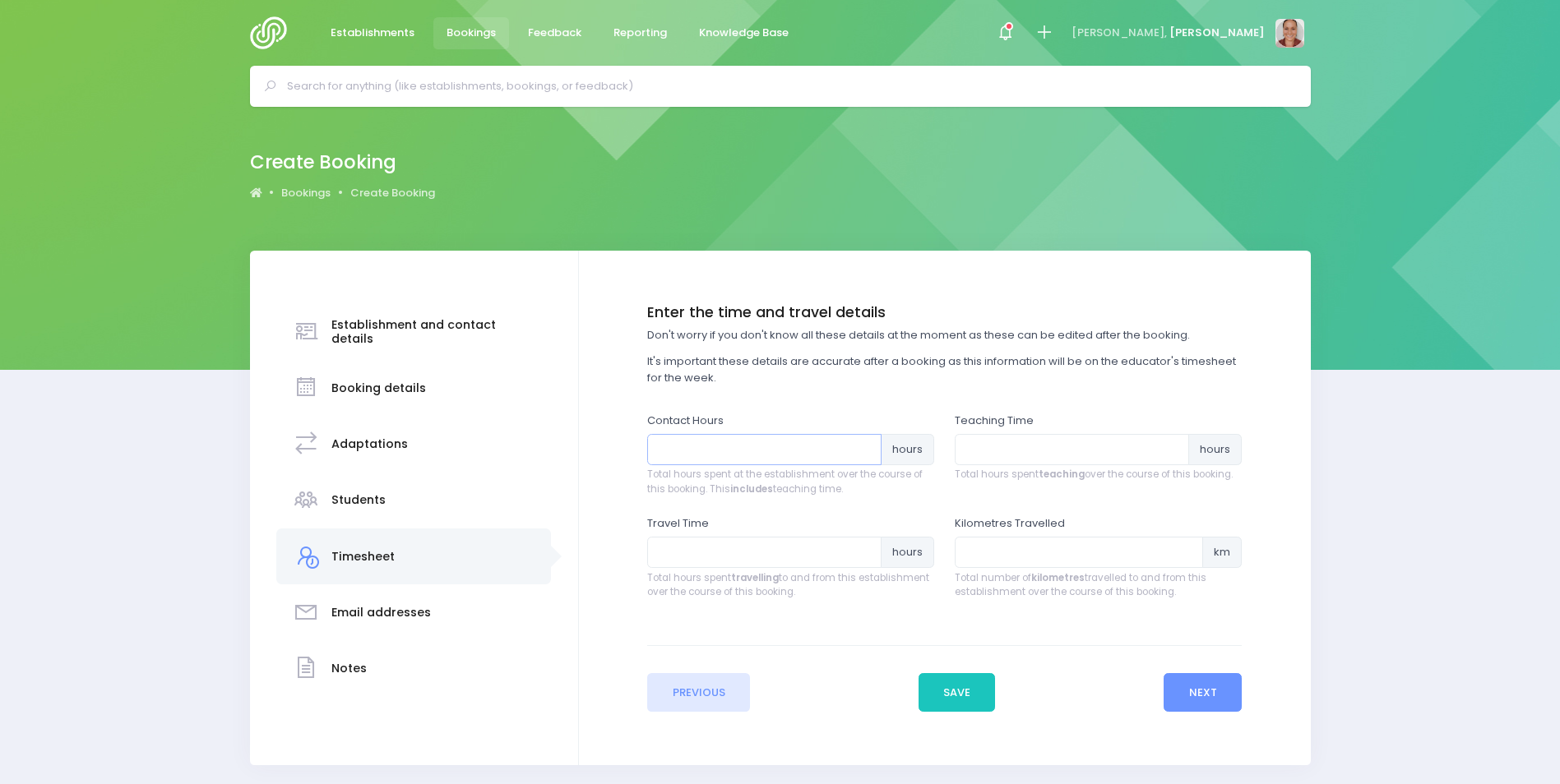
click at [793, 456] on input "number" at bounding box center [764, 449] width 234 height 31
click at [797, 444] on input "number" at bounding box center [764, 449] width 234 height 31
click at [862, 444] on input "0.25" at bounding box center [764, 449] width 234 height 31
click at [862, 444] on input "0.5" at bounding box center [764, 449] width 234 height 31
click at [862, 444] on input "0.75" at bounding box center [764, 449] width 234 height 31
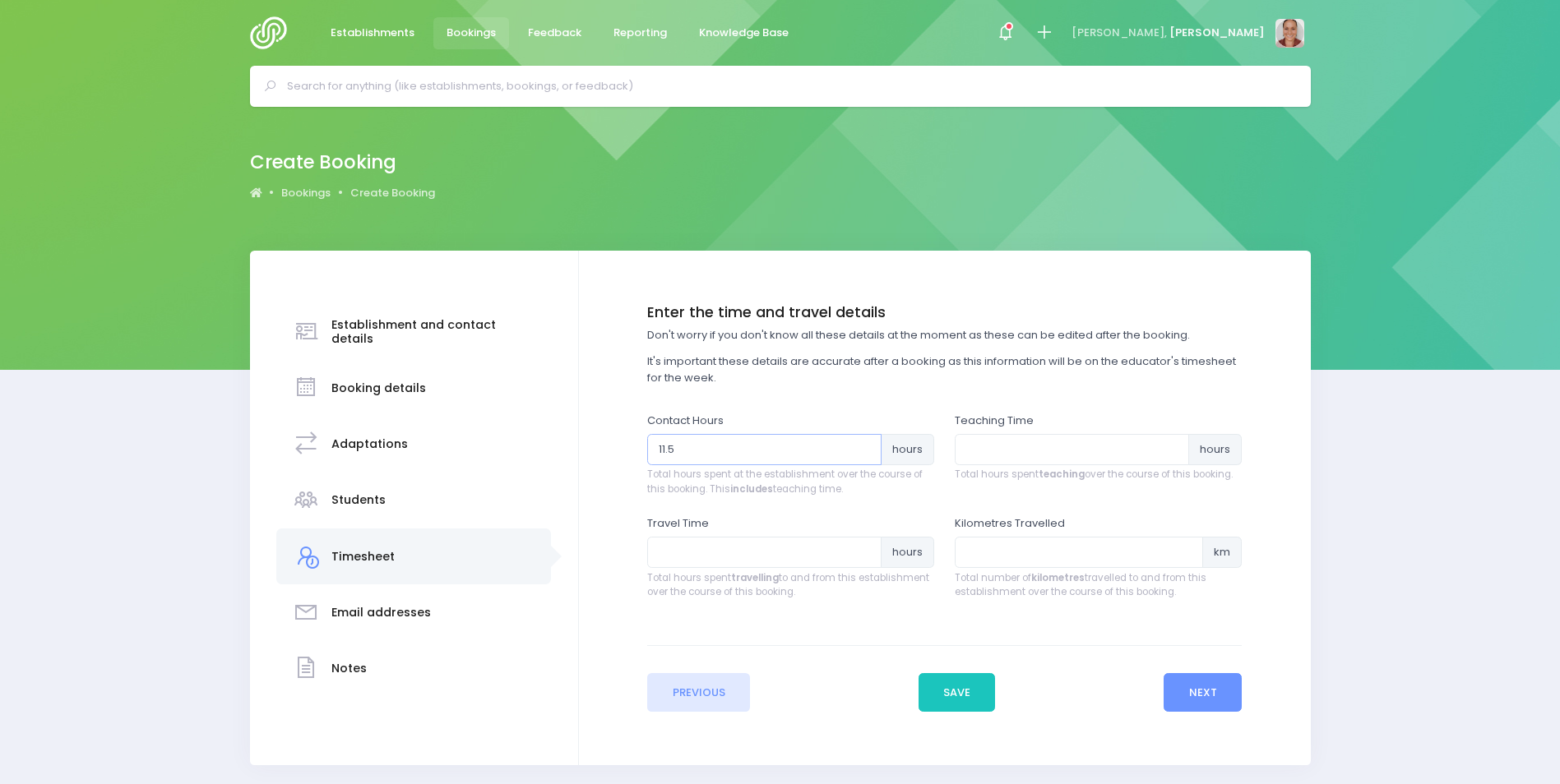
click at [862, 444] on input "11.5" at bounding box center [764, 449] width 234 height 31
click at [862, 444] on input "11.75" at bounding box center [764, 449] width 234 height 31
click at [862, 444] on input "12" at bounding box center [764, 449] width 234 height 31
click at [862, 444] on input "12.25" at bounding box center [764, 449] width 234 height 31
type input "12.5"
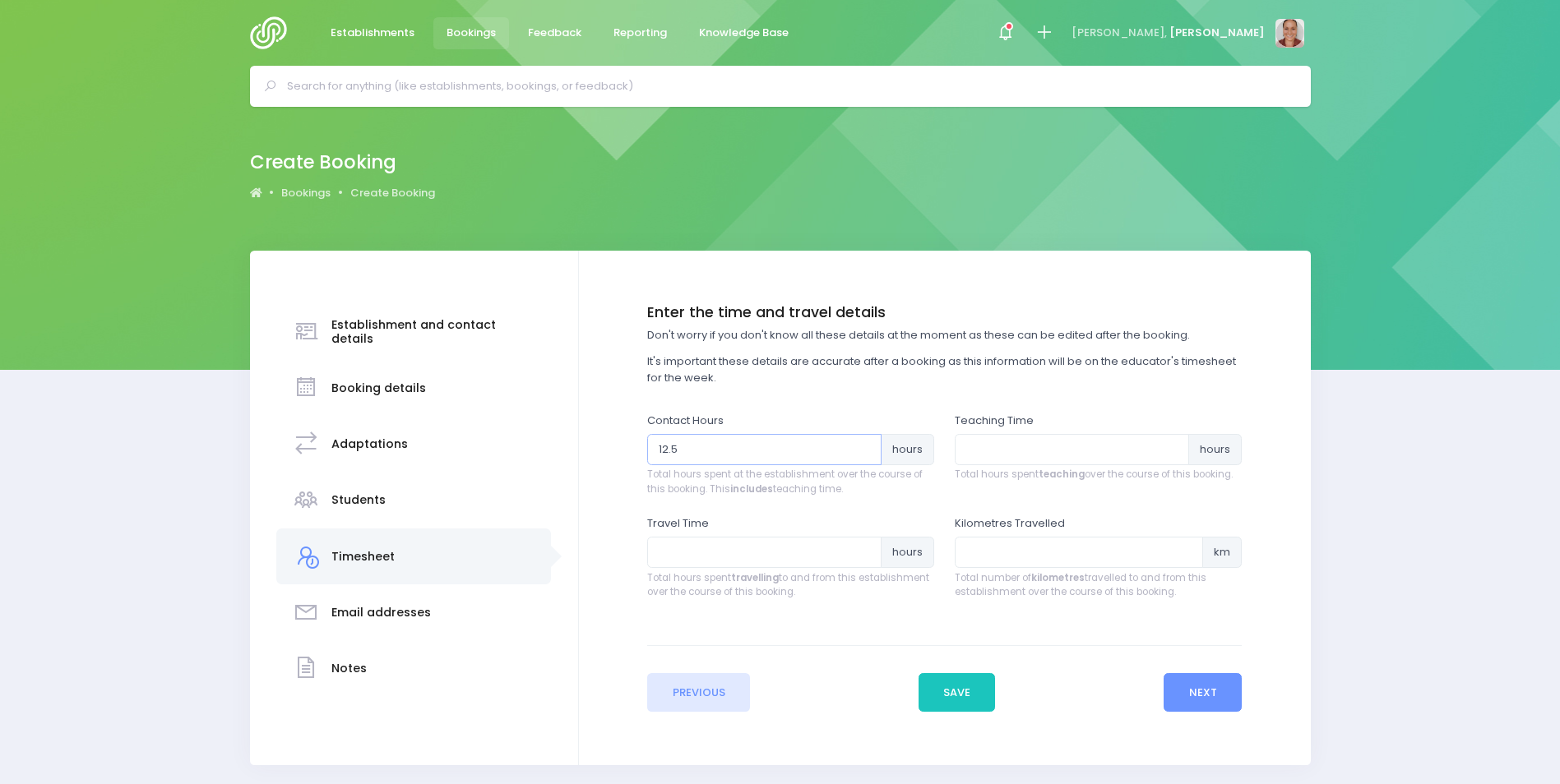
click at [862, 444] on input "12.5" at bounding box center [764, 449] width 234 height 31
click at [1173, 689] on button "Next" at bounding box center [1203, 693] width 78 height 39
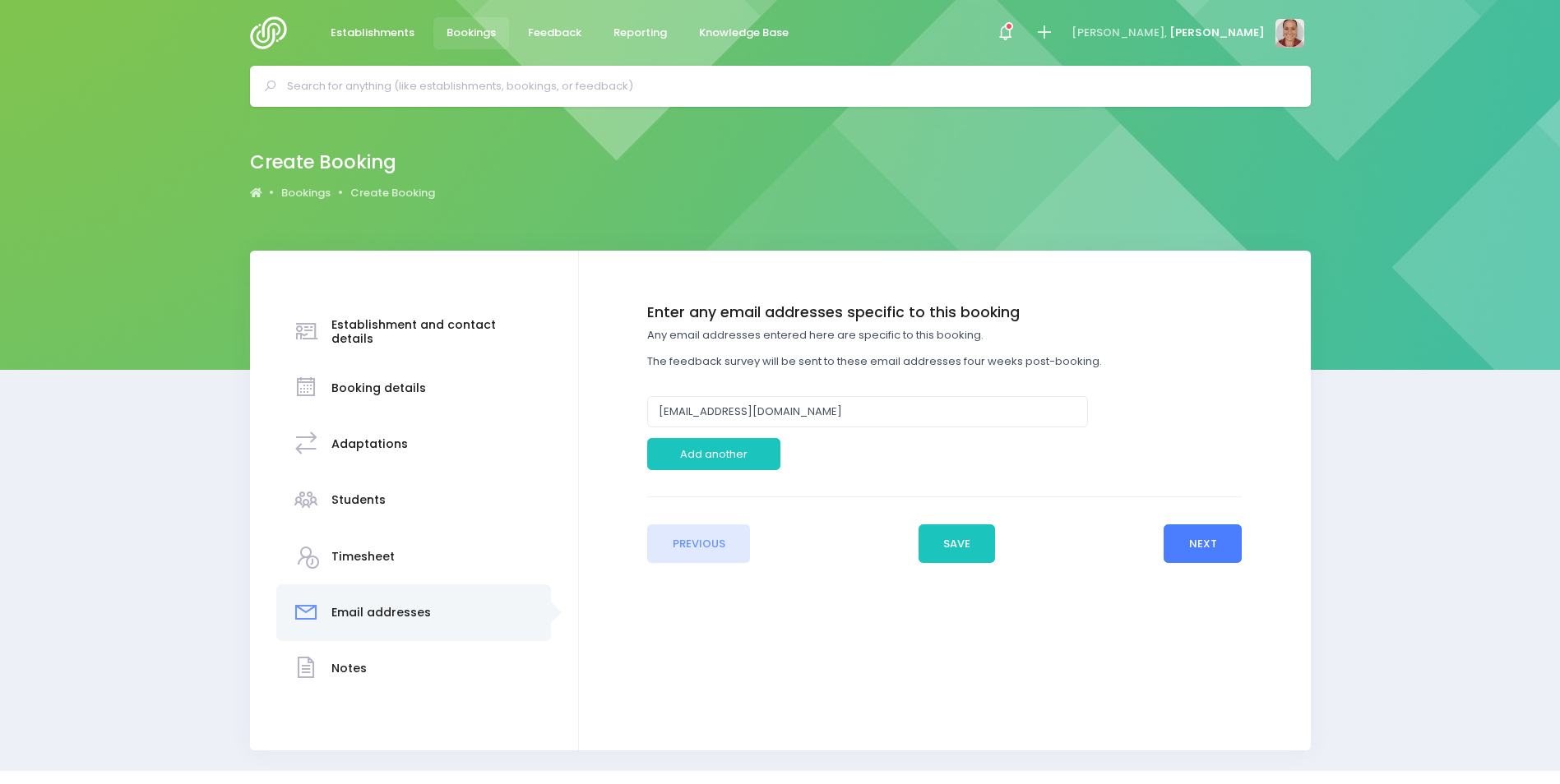
click at [1214, 550] on button "Next" at bounding box center [1203, 543] width 78 height 39
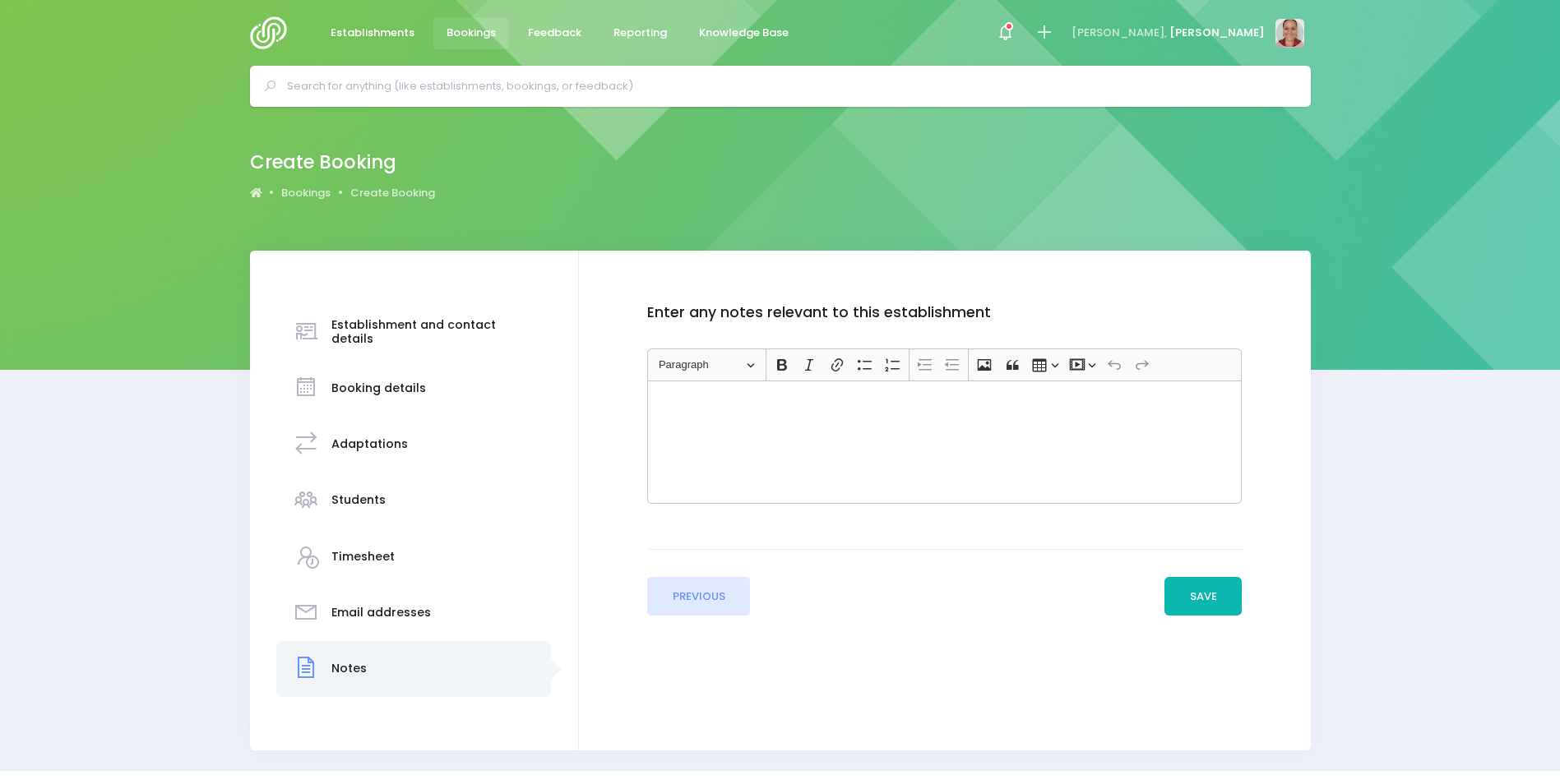
click at [1203, 607] on button "Save" at bounding box center [1203, 597] width 77 height 39
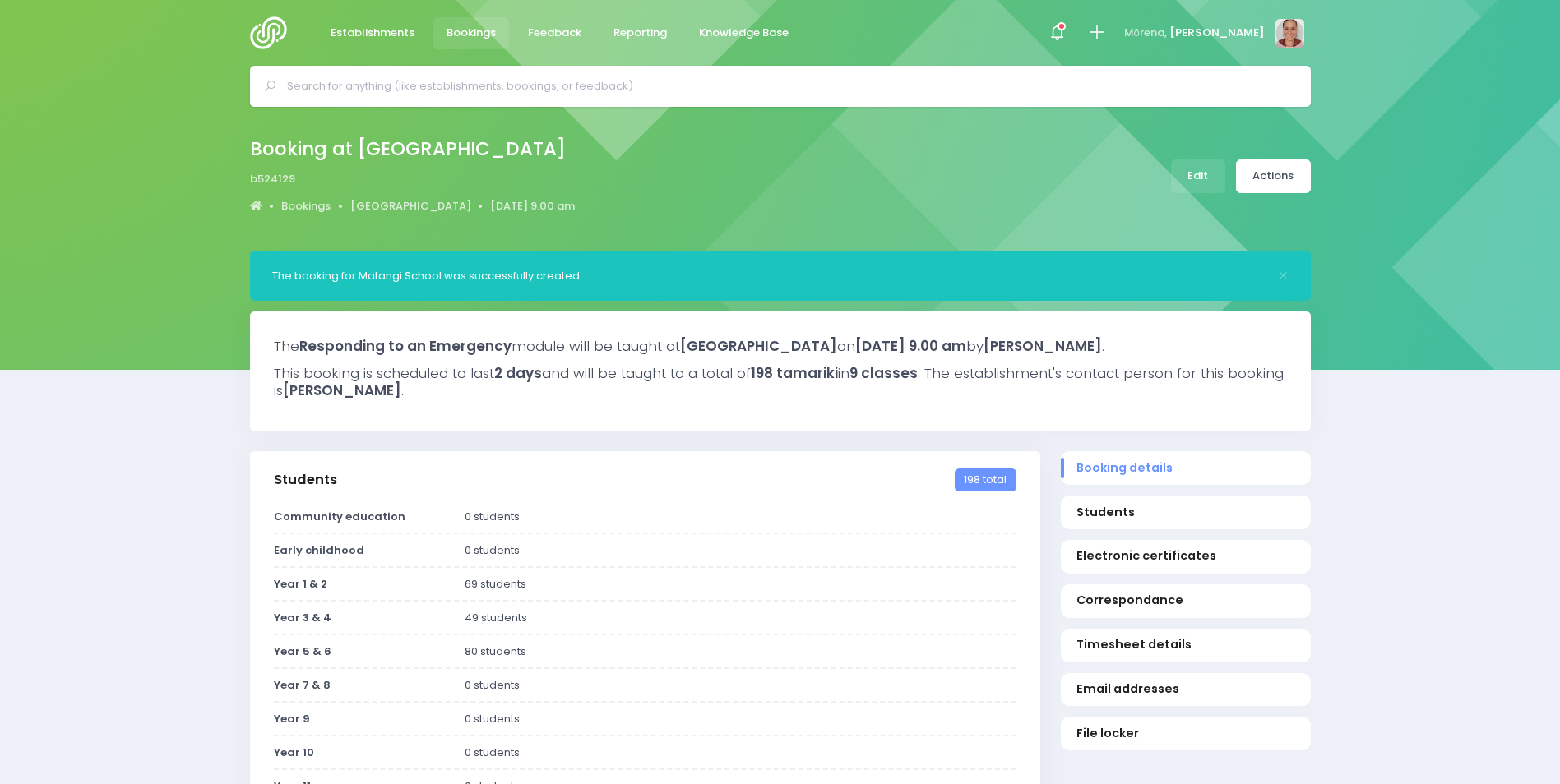
select select "5"
click at [1300, 187] on link "Actions" at bounding box center [1274, 176] width 75 height 33
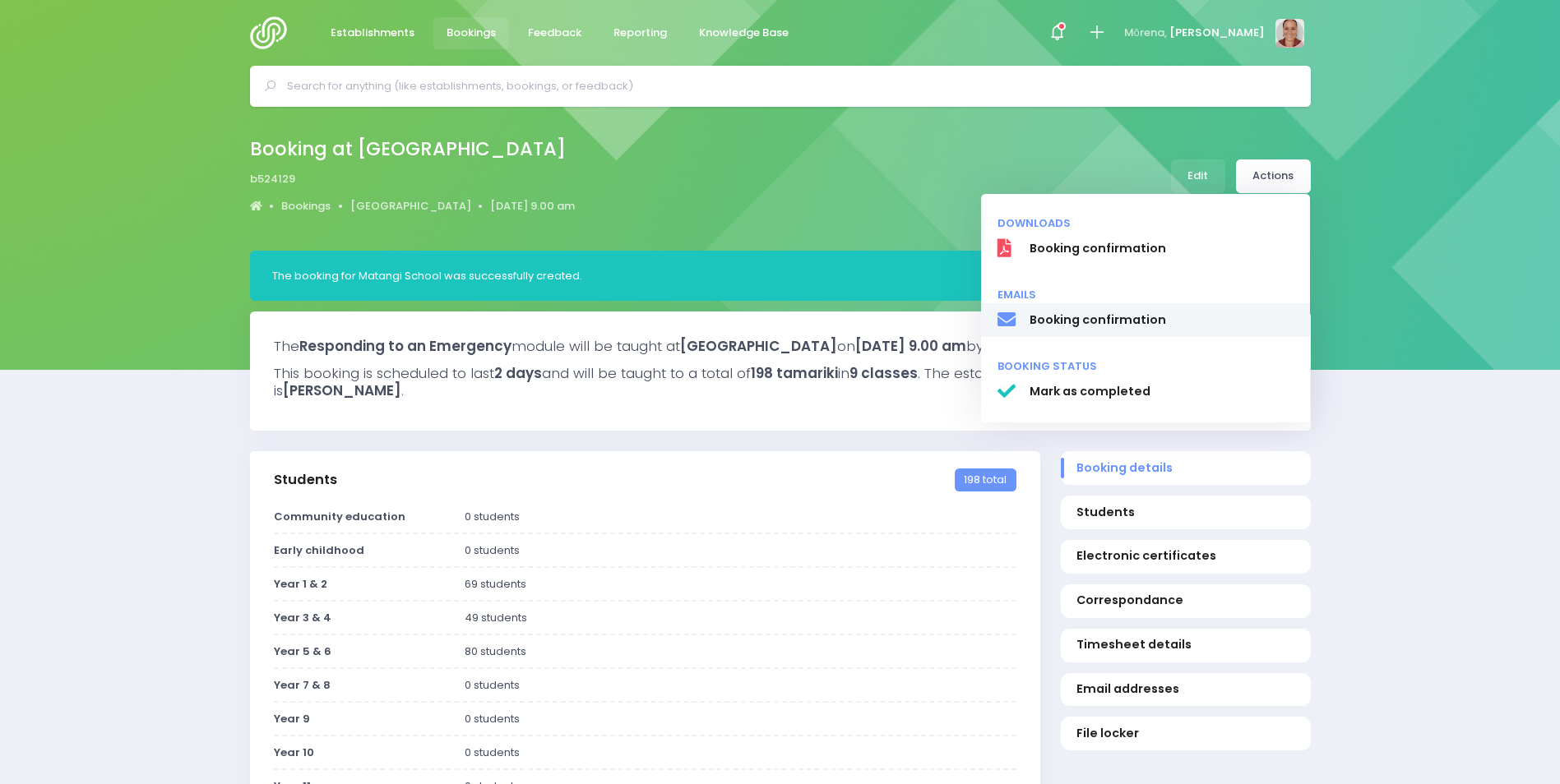
click at [1185, 330] on link "Booking confirmation" at bounding box center [1146, 321] width 329 height 34
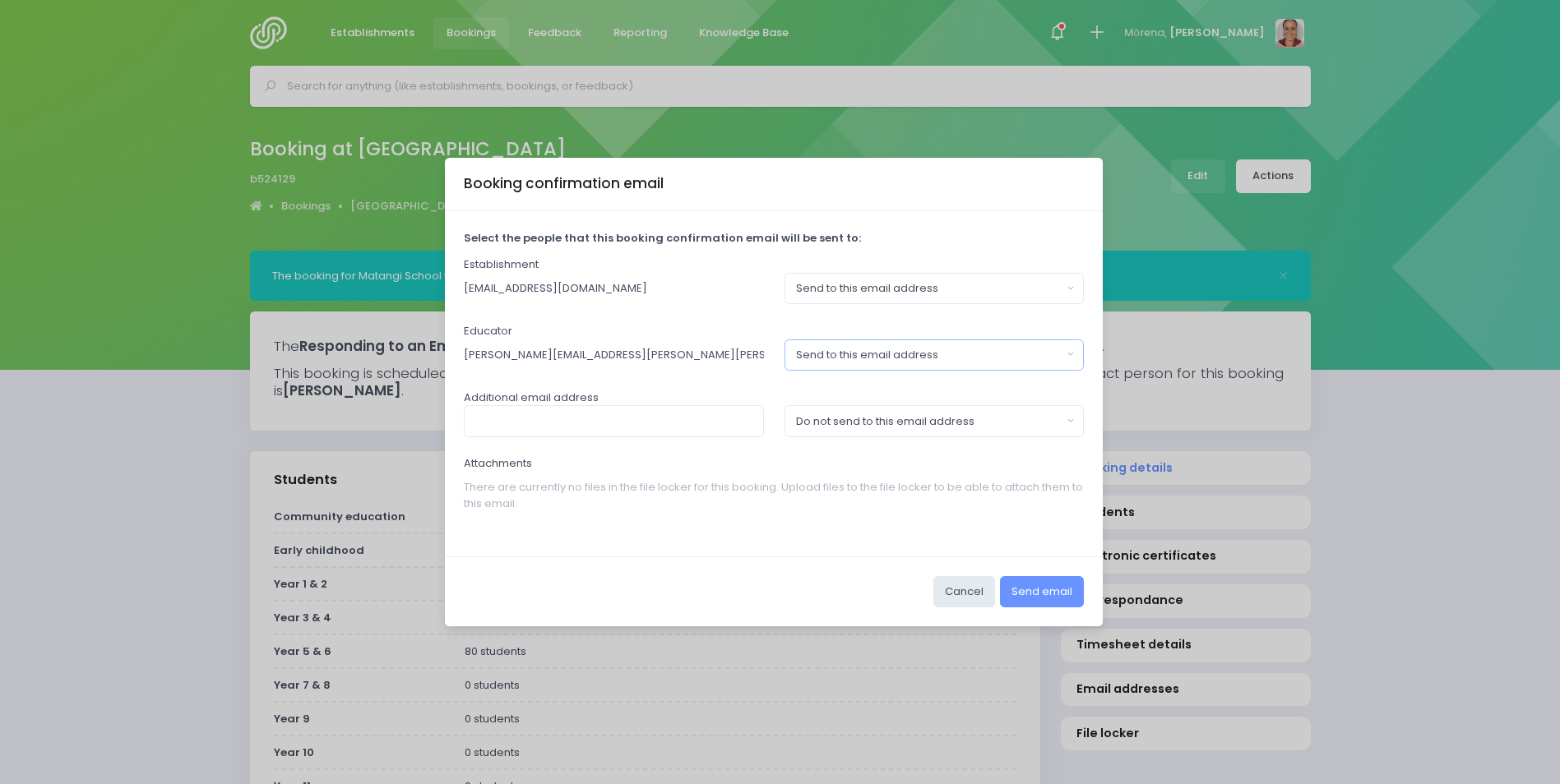
click at [1056, 360] on div "Send to this email address" at bounding box center [930, 355] width 267 height 16
click at [1021, 423] on link "Do not send to this email address" at bounding box center [934, 425] width 300 height 33
select select "no_email"
click at [1056, 602] on button "Send email" at bounding box center [1042, 592] width 84 height 31
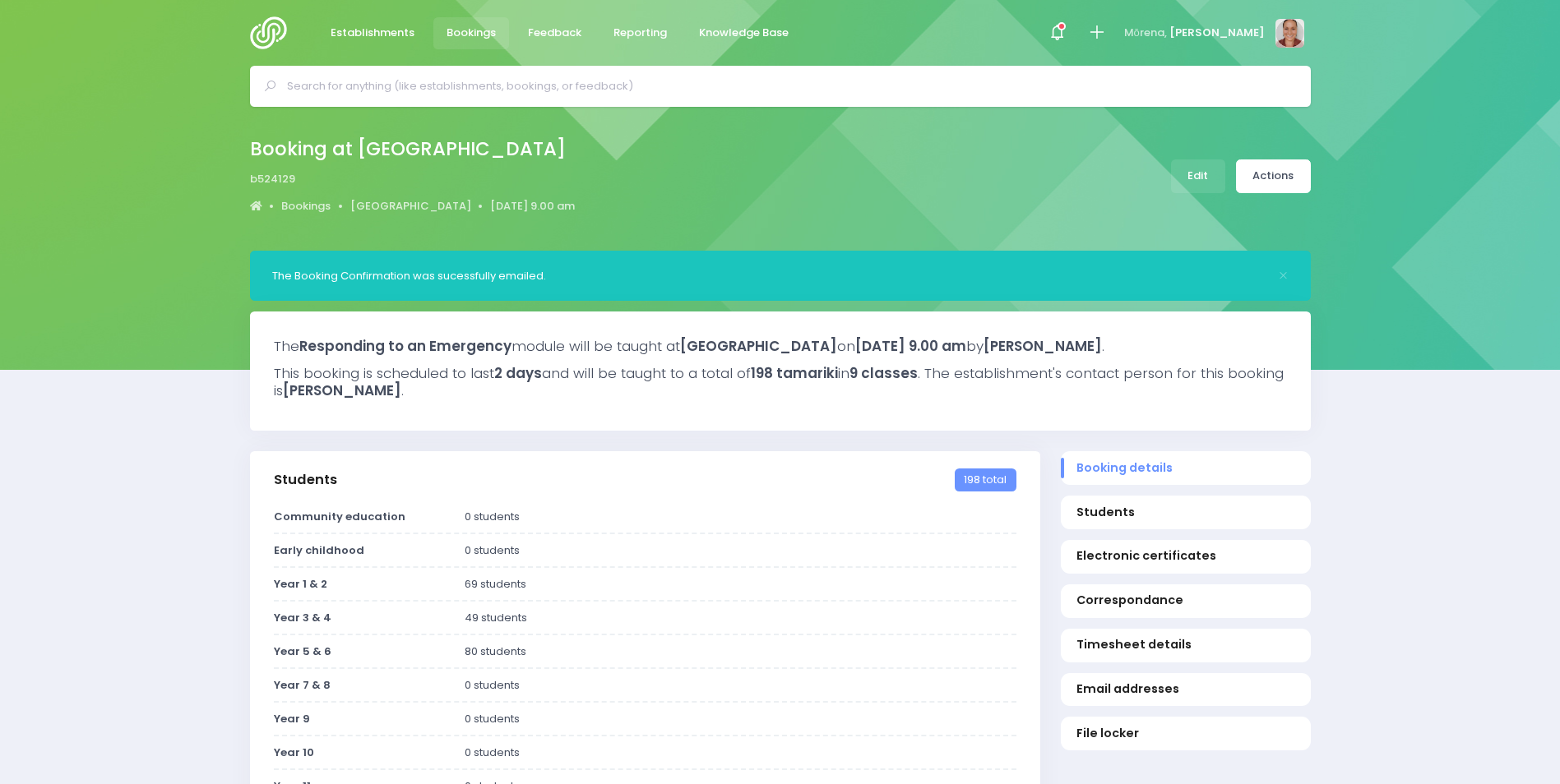
select select "5"
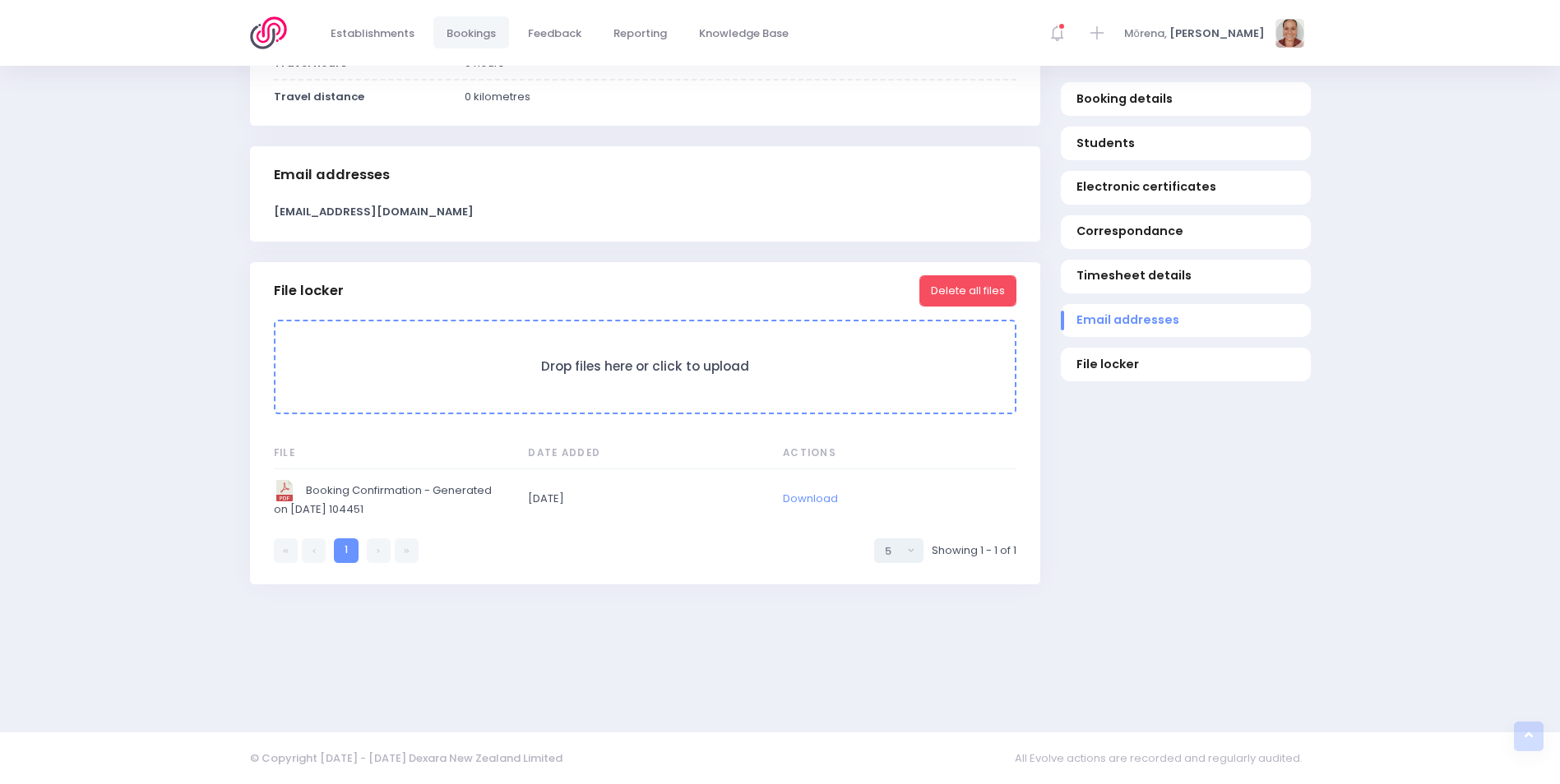
scroll to position [1311, 0]
click at [829, 499] on link "Download" at bounding box center [811, 497] width 55 height 15
click at [829, 495] on link "Download" at bounding box center [811, 497] width 55 height 15
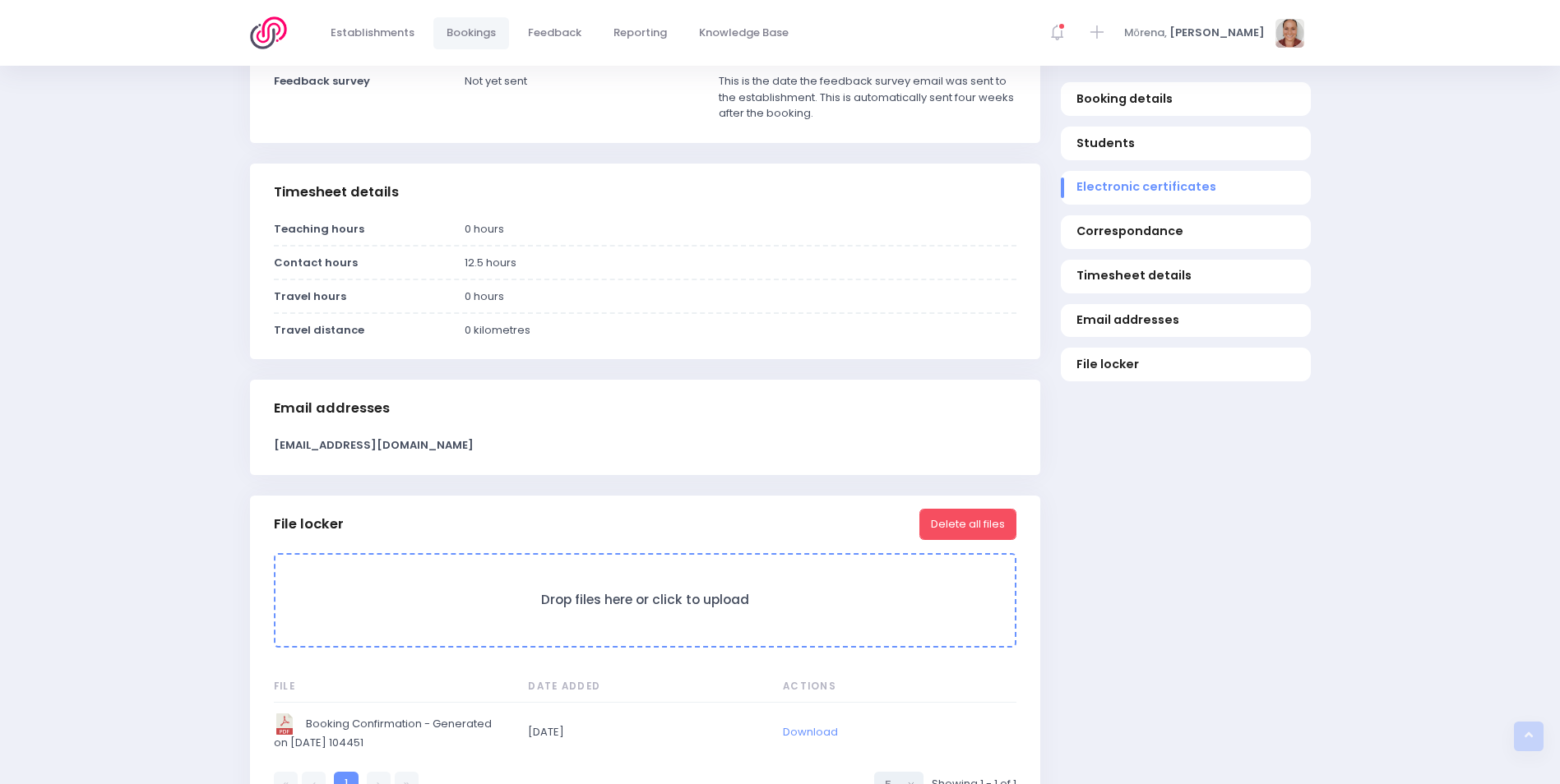
scroll to position [818, 0]
